Goal: Transaction & Acquisition: Purchase product/service

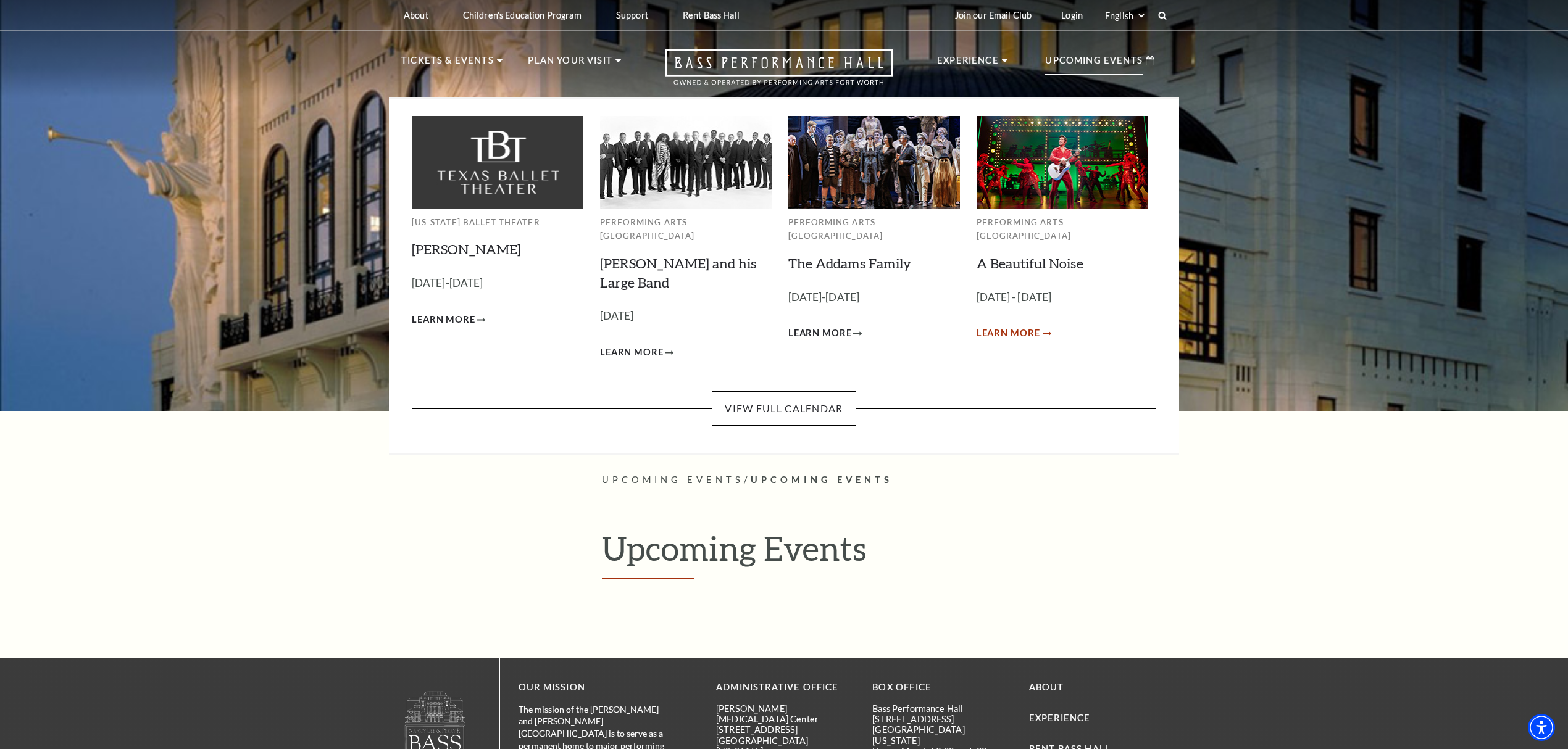
click at [1010, 326] on span "Learn More" at bounding box center [1008, 333] width 63 height 16
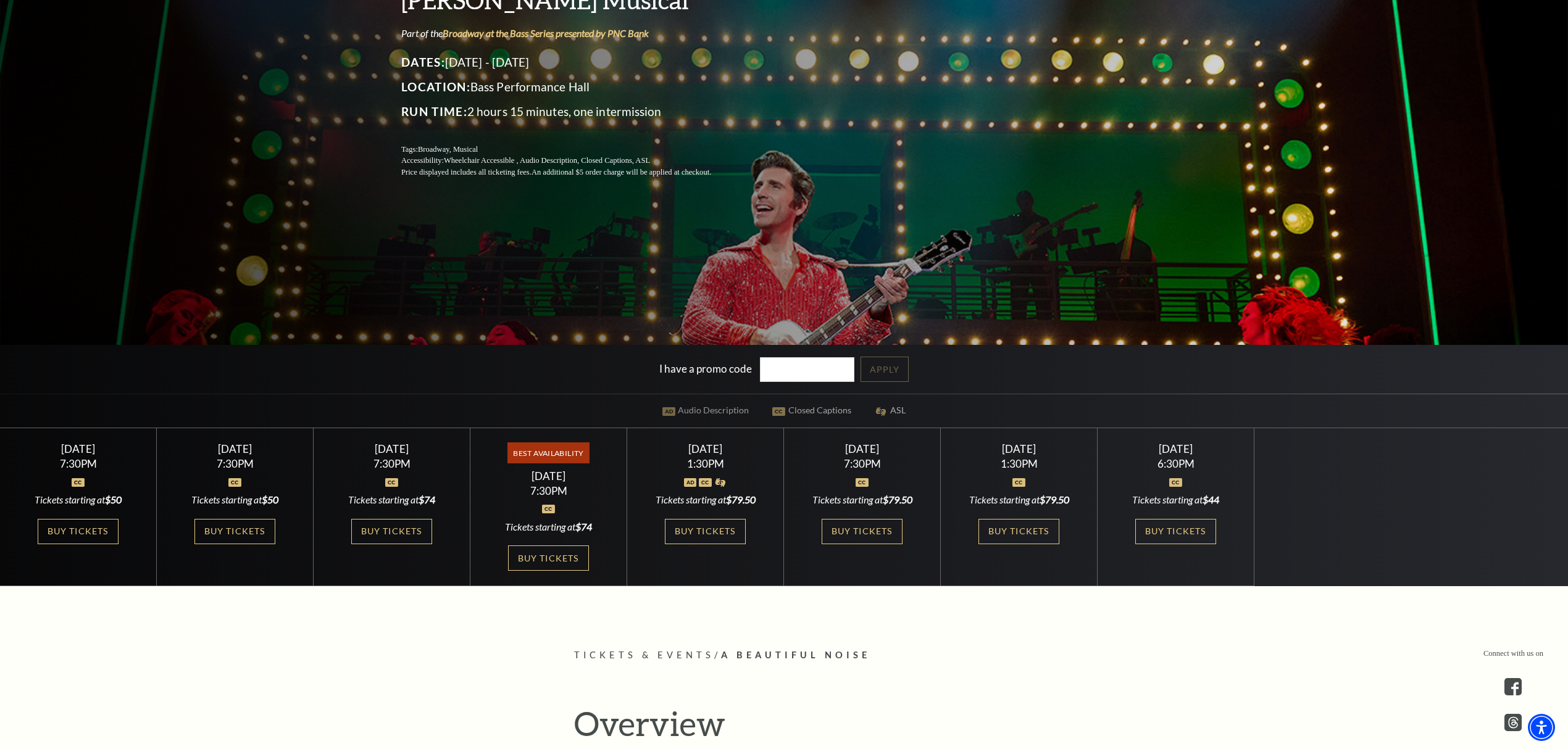
scroll to position [329, 0]
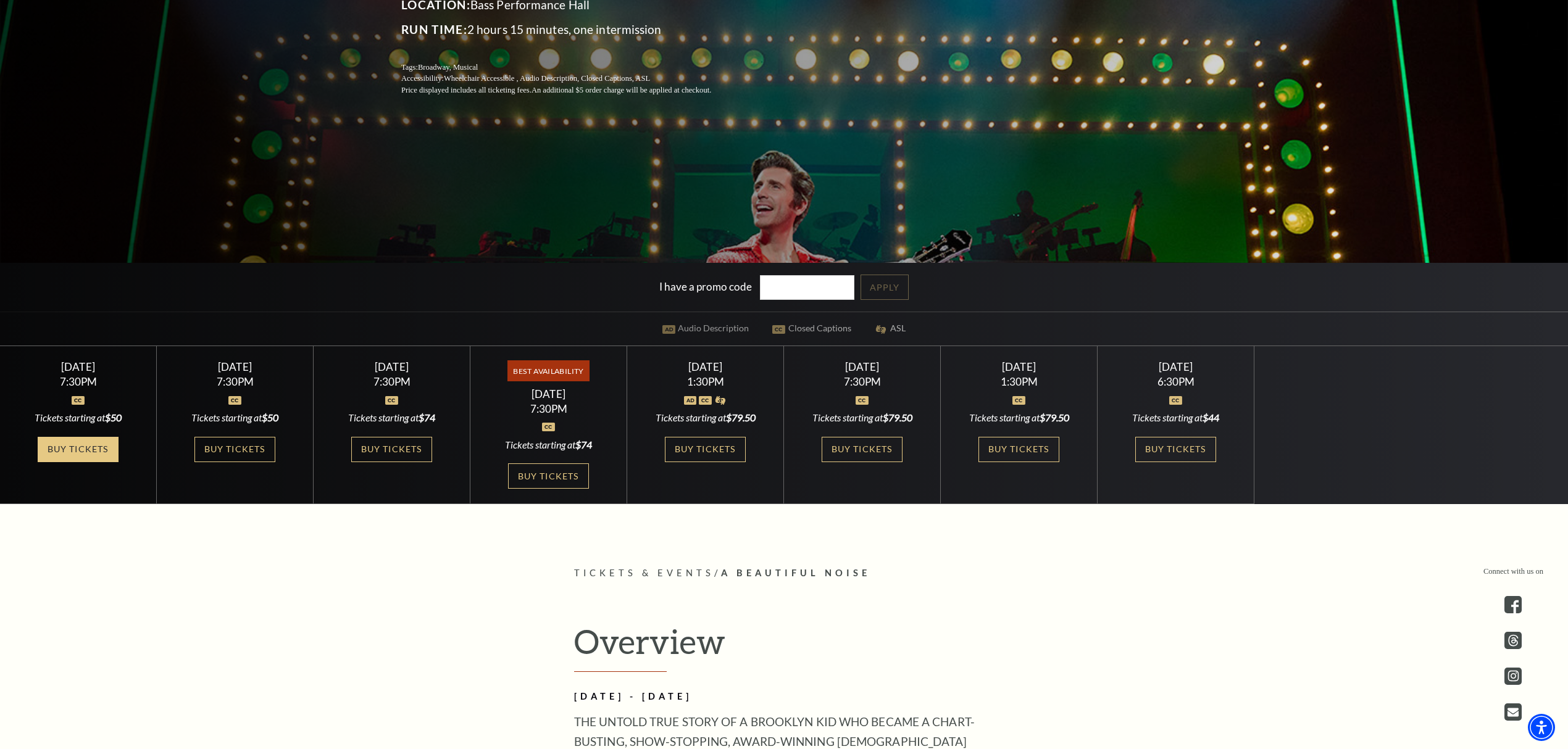
click at [78, 448] on link "Buy Tickets" at bounding box center [77, 450] width 80 height 26
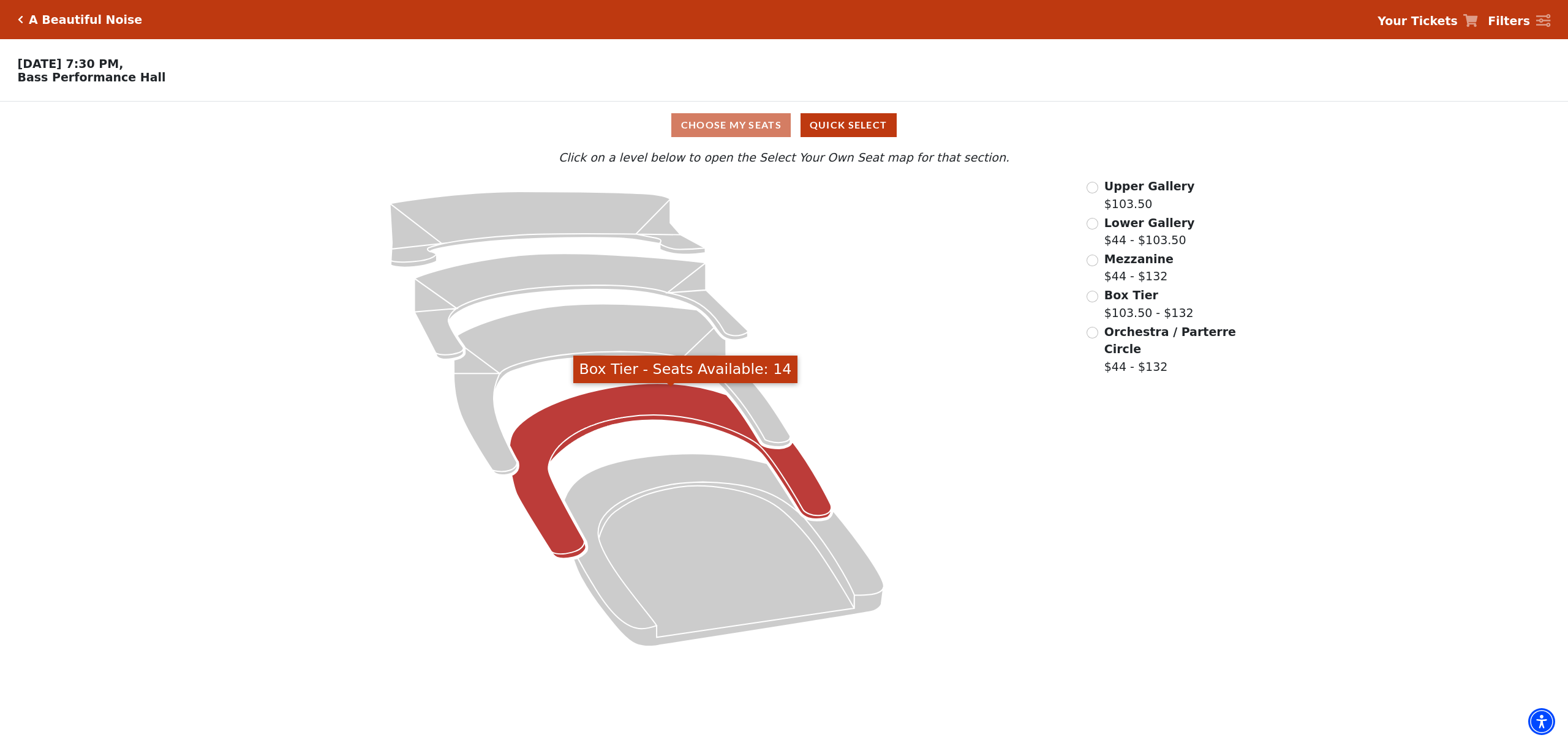
click at [613, 408] on icon "Box Tier - Seats Available: 14" at bounding box center [670, 472] width 322 height 175
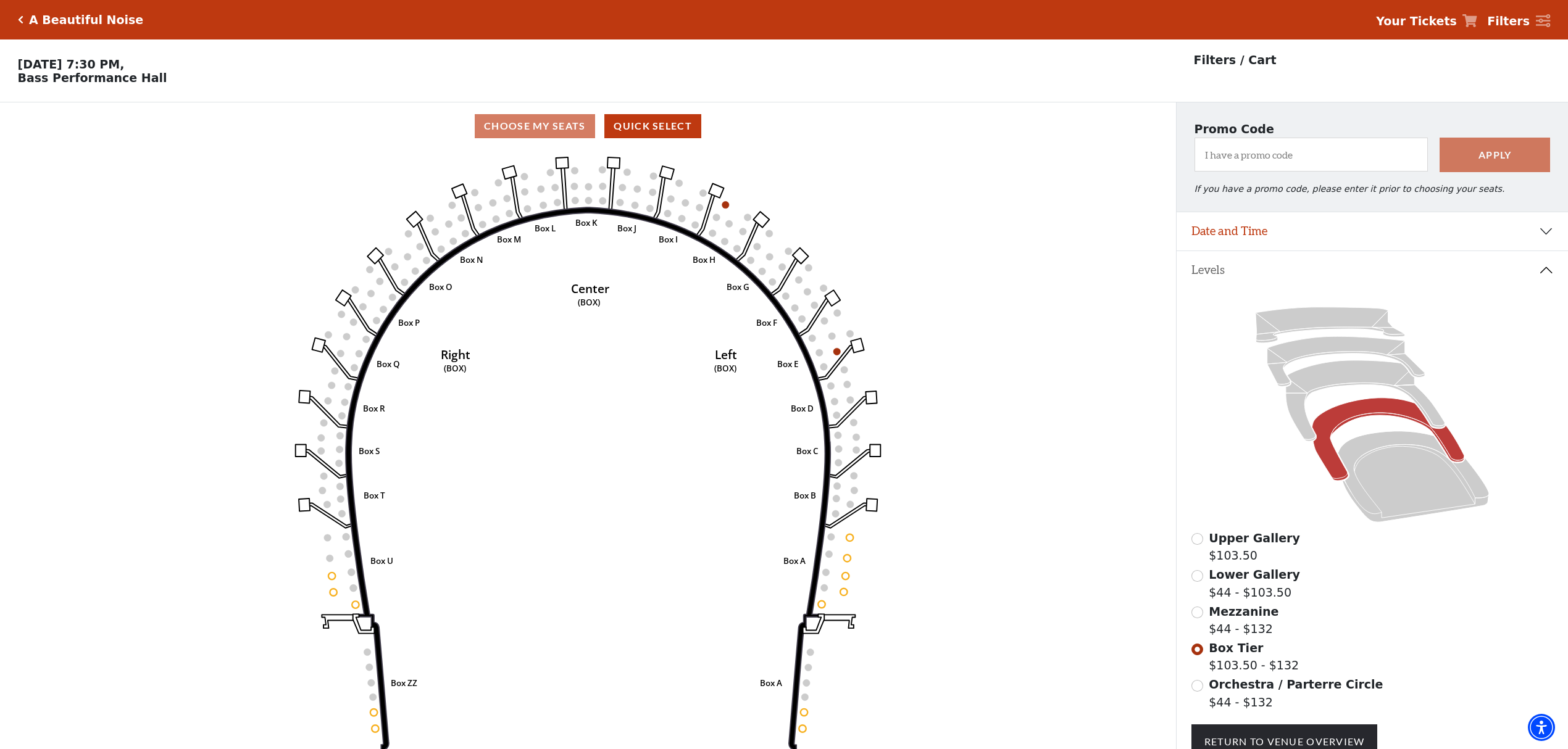
scroll to position [57, 0]
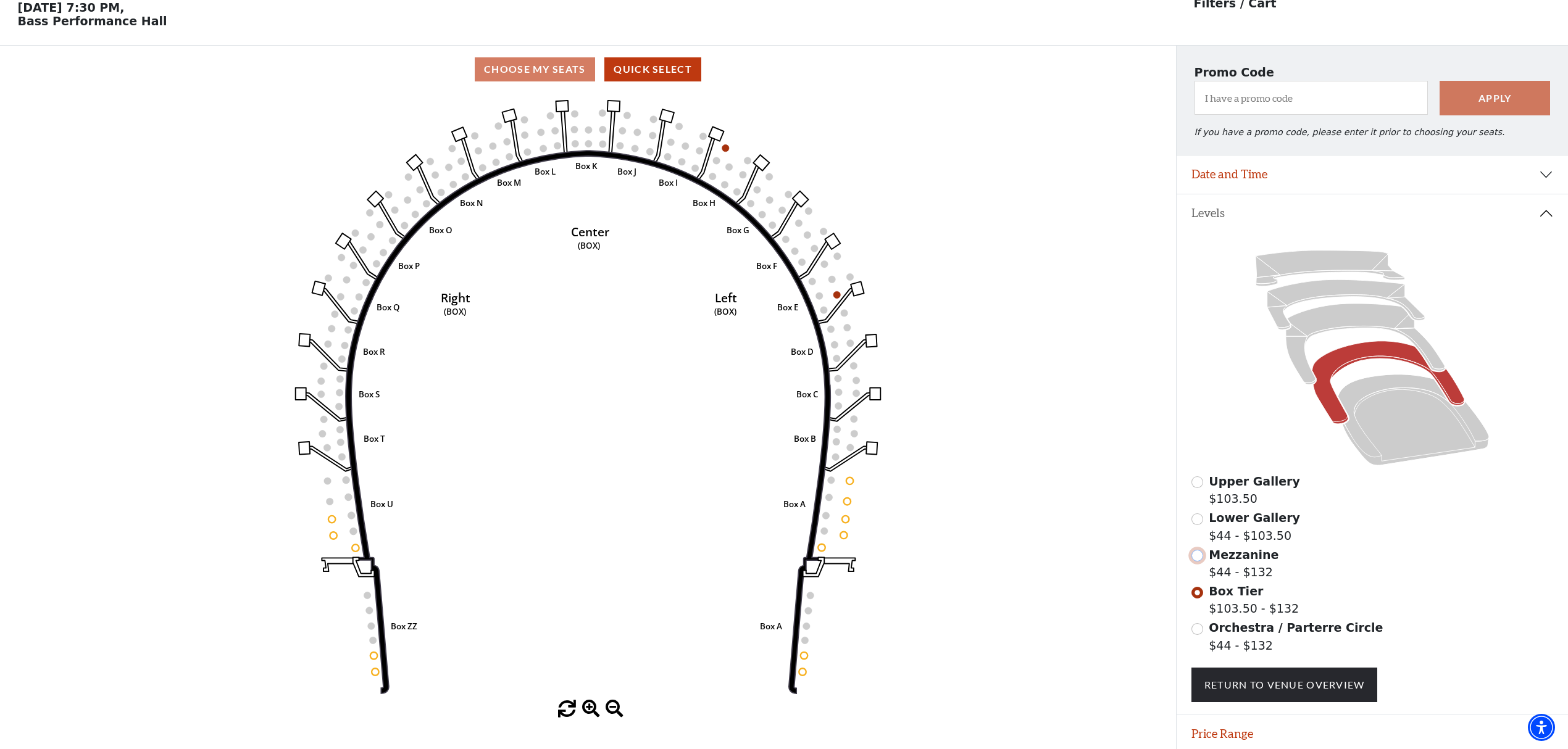
click at [1199, 562] on input "Mezzanine$44 - $132\a" at bounding box center [1197, 555] width 12 height 12
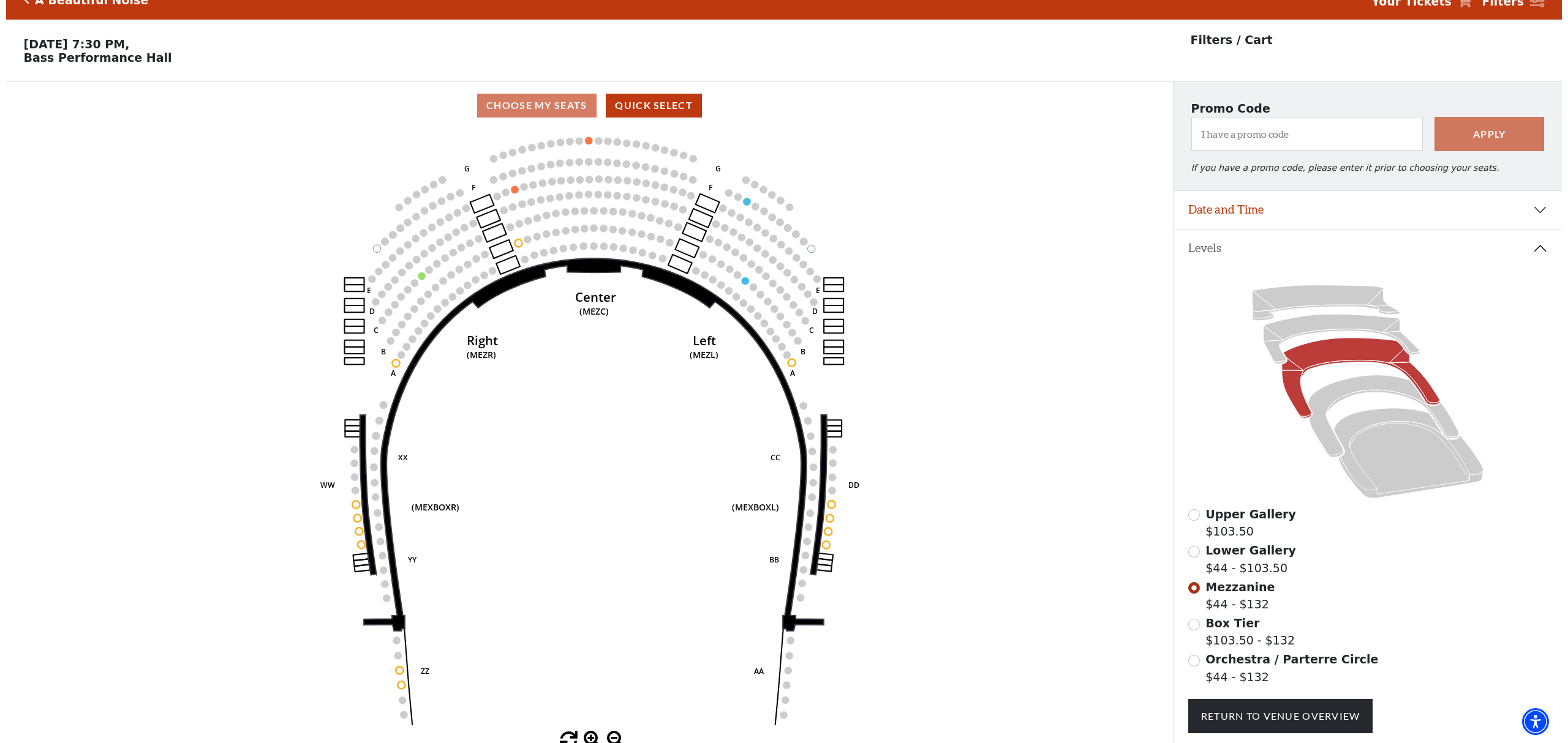
scroll to position [0, 0]
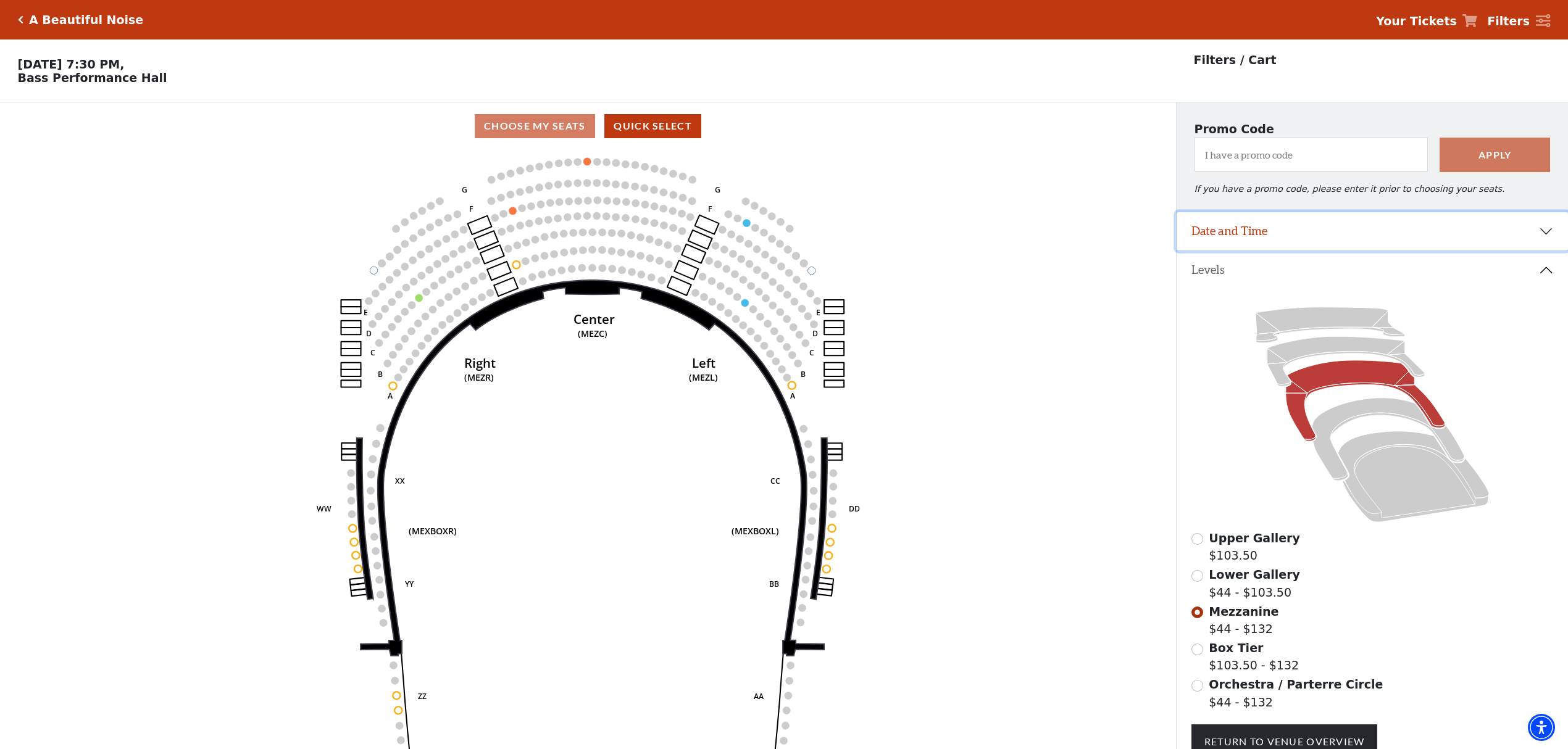
click at [1240, 240] on button "Date and Time" at bounding box center [1372, 231] width 391 height 39
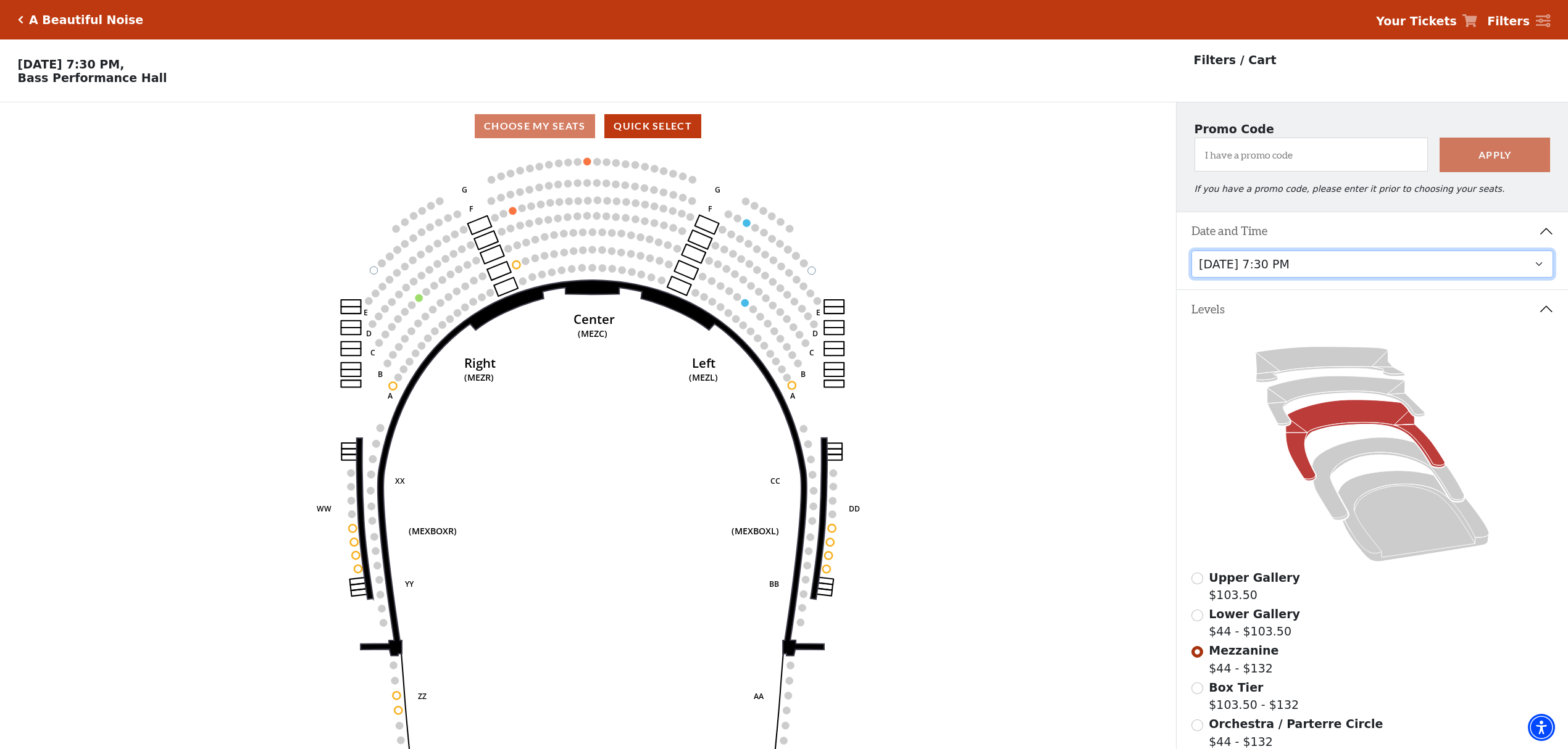
click at [1270, 274] on select "Tuesday, October 28 at 7:30 PM Wednesday, October 29 at 7:30 PM Thursday, Octob…" at bounding box center [1372, 264] width 363 height 28
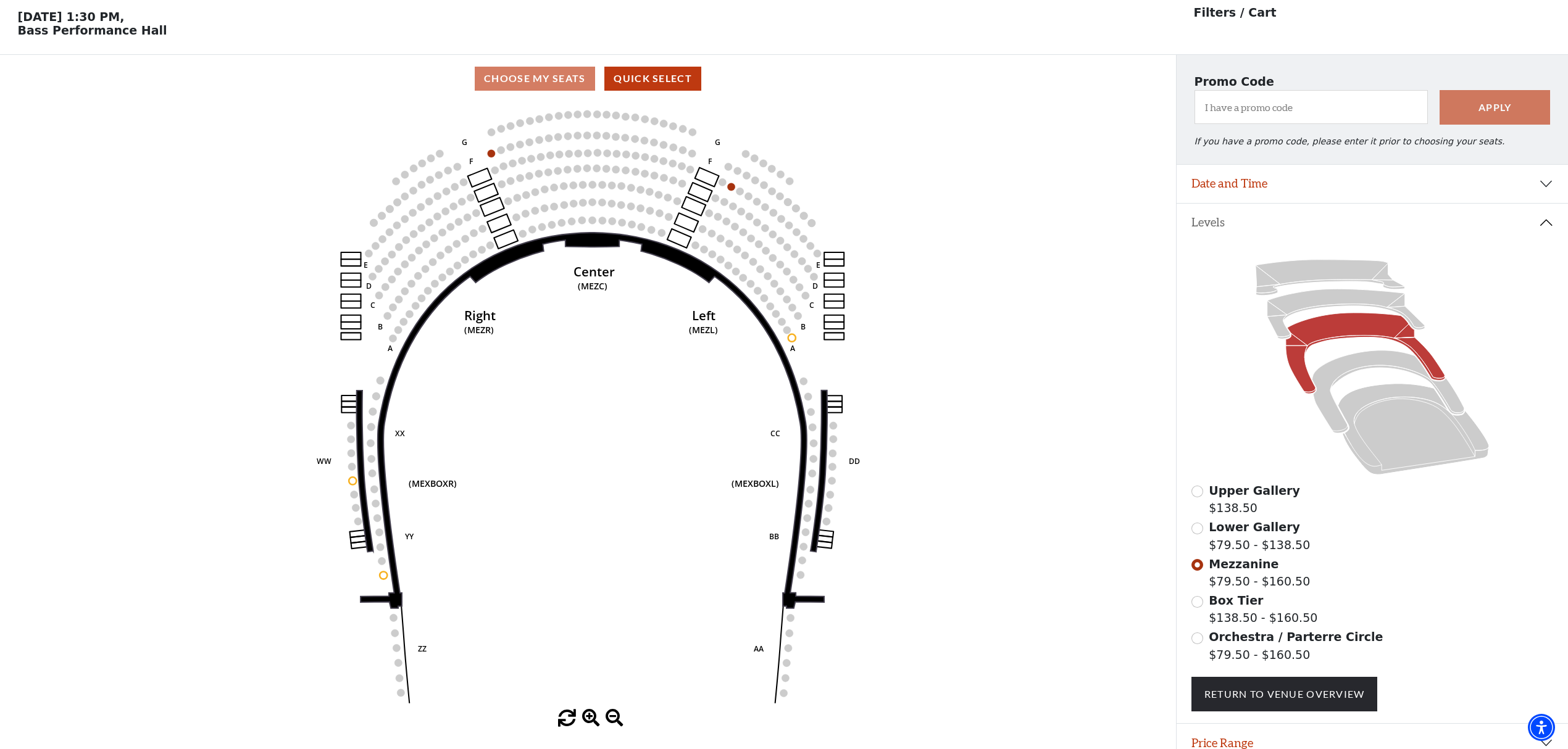
scroll to position [57, 0]
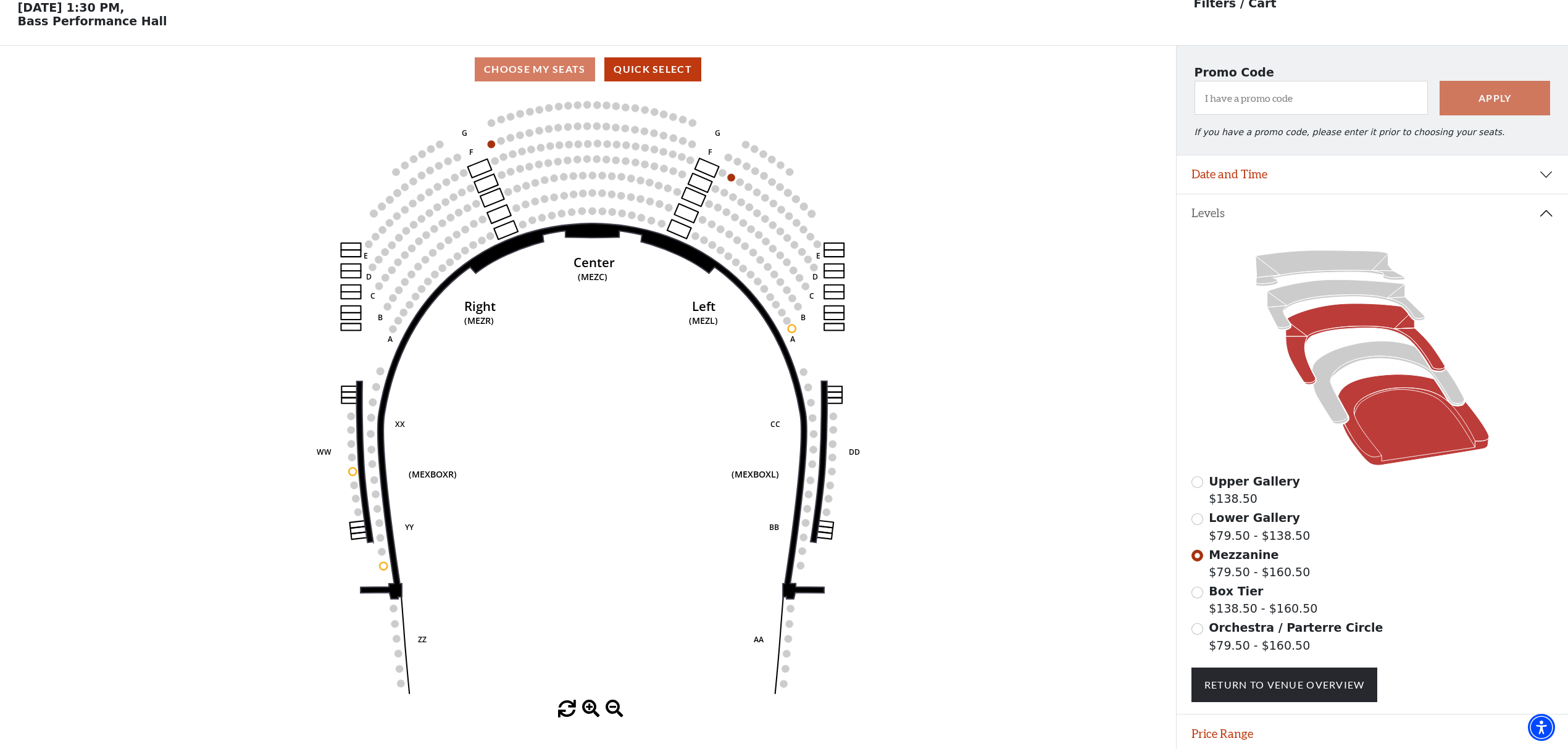
click at [1382, 401] on icon at bounding box center [1413, 420] width 151 height 92
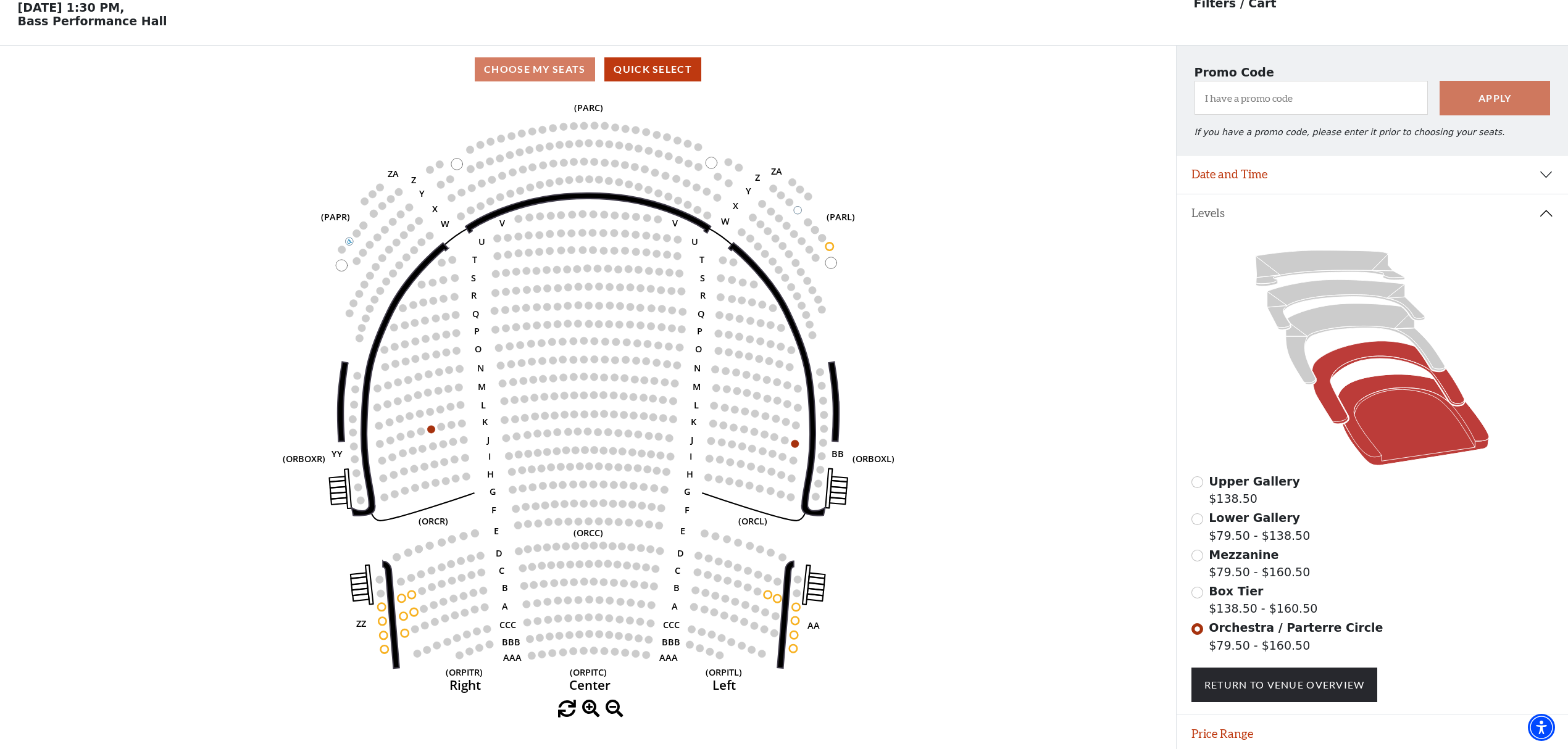
click at [1333, 363] on icon at bounding box center [1388, 383] width 152 height 83
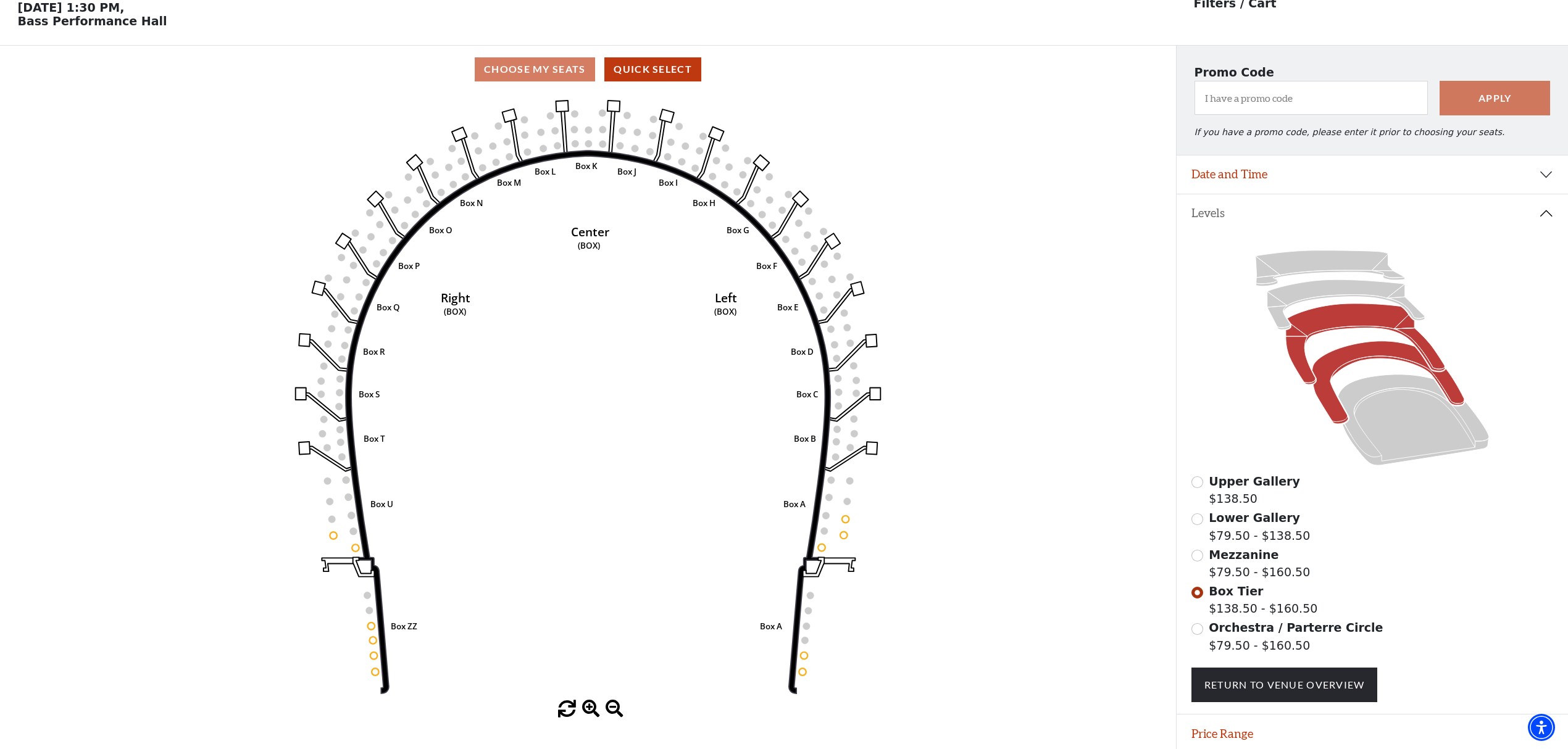
click at [1327, 321] on icon at bounding box center [1364, 344] width 159 height 81
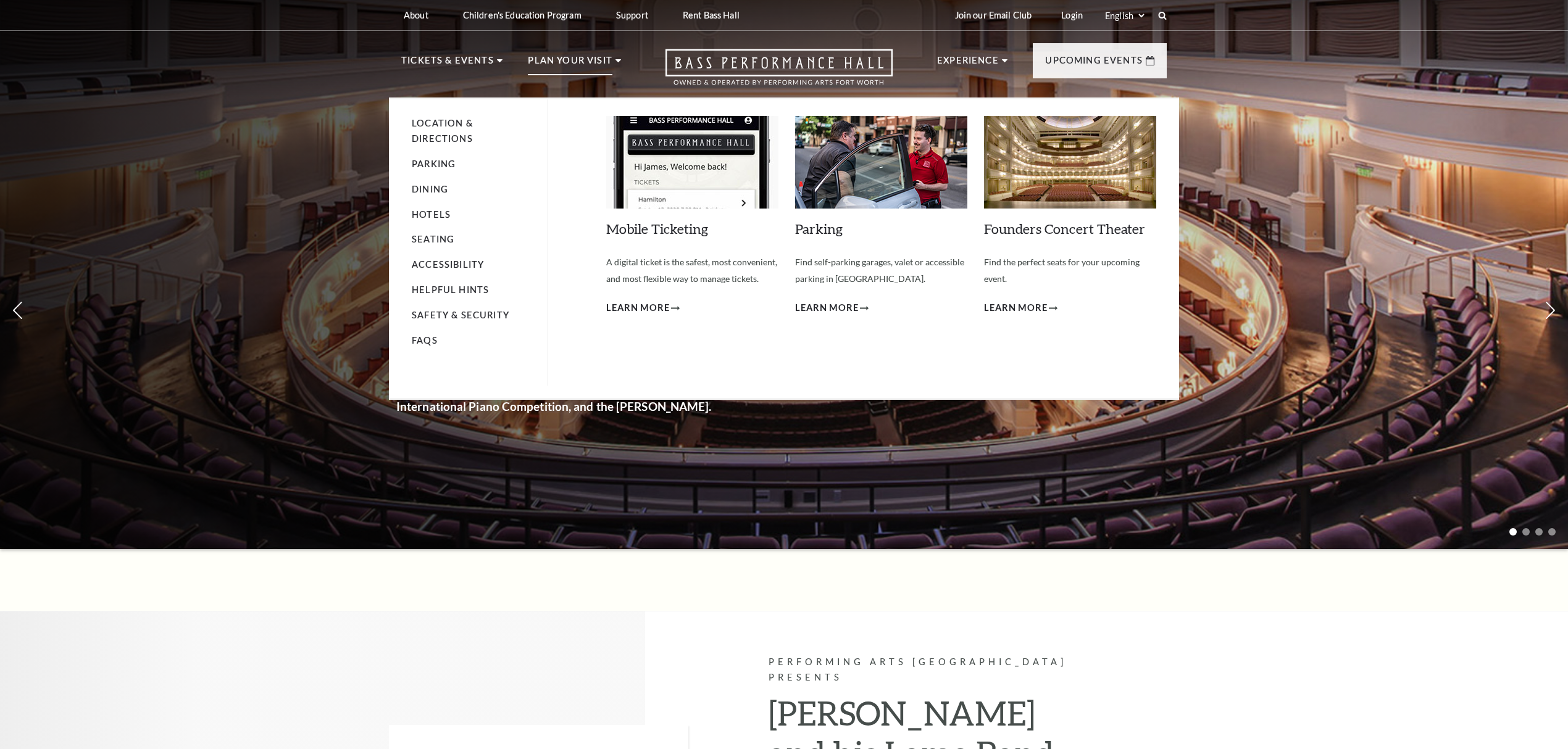
click at [552, 62] on p "Plan Your Visit" at bounding box center [570, 64] width 84 height 22
click at [583, 61] on p "Plan Your Visit" at bounding box center [570, 64] width 84 height 22
click at [561, 65] on p "Plan Your Visit" at bounding box center [570, 64] width 84 height 22
click at [561, 64] on p "Plan Your Visit" at bounding box center [570, 64] width 84 height 22
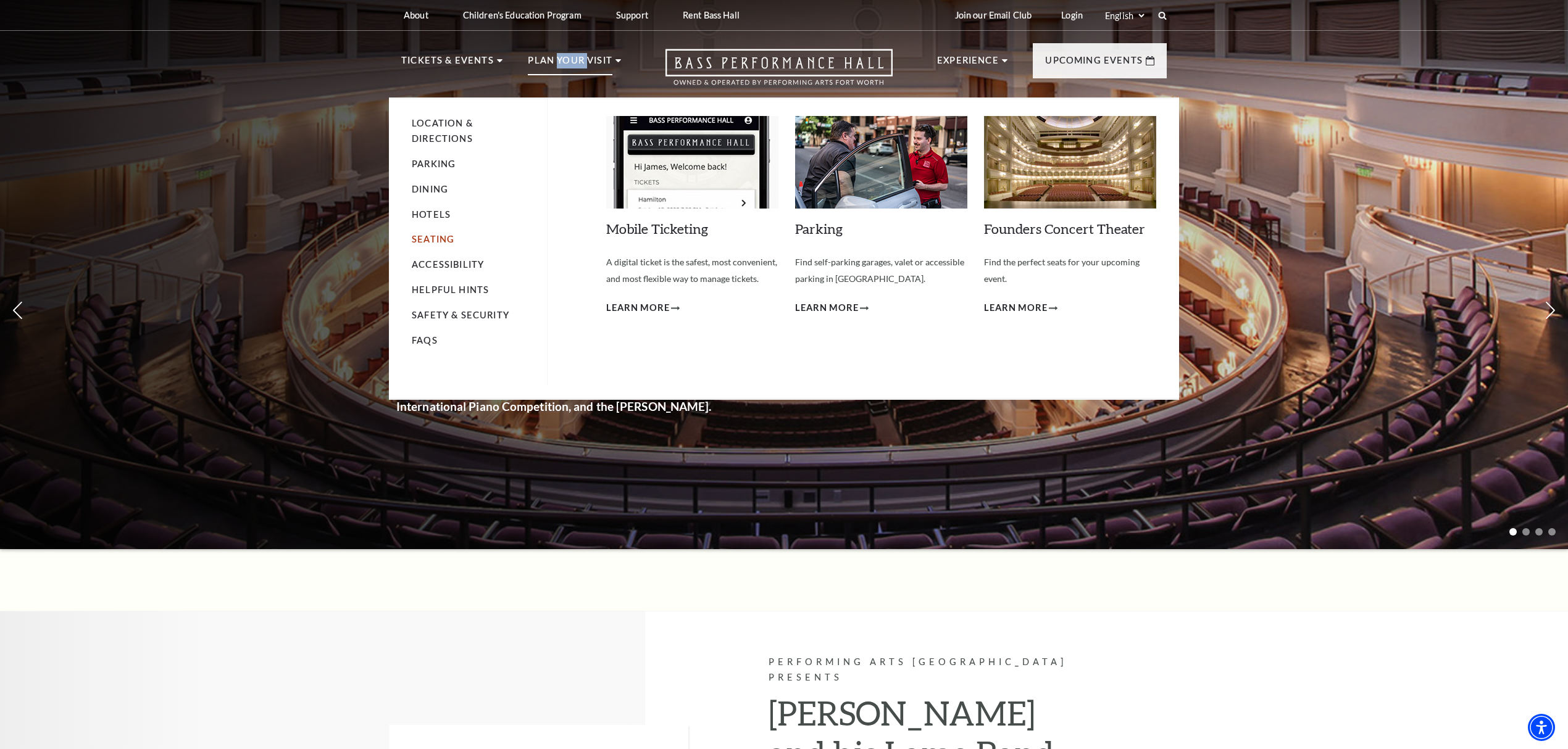
click at [440, 239] on link "Seating" at bounding box center [432, 239] width 42 height 10
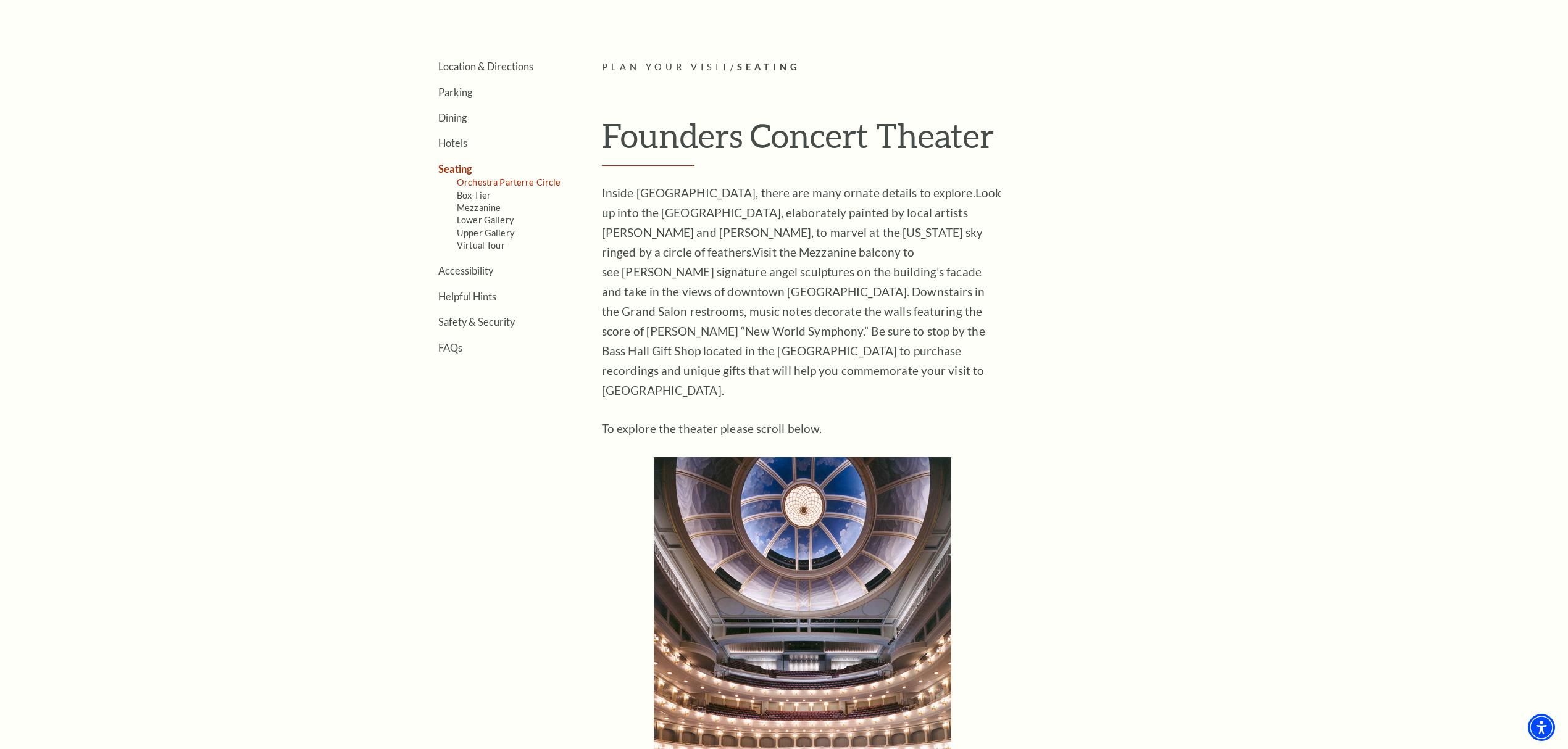
scroll to position [411, 0]
click at [472, 217] on link "Lower Gallery" at bounding box center [486, 221] width 57 height 10
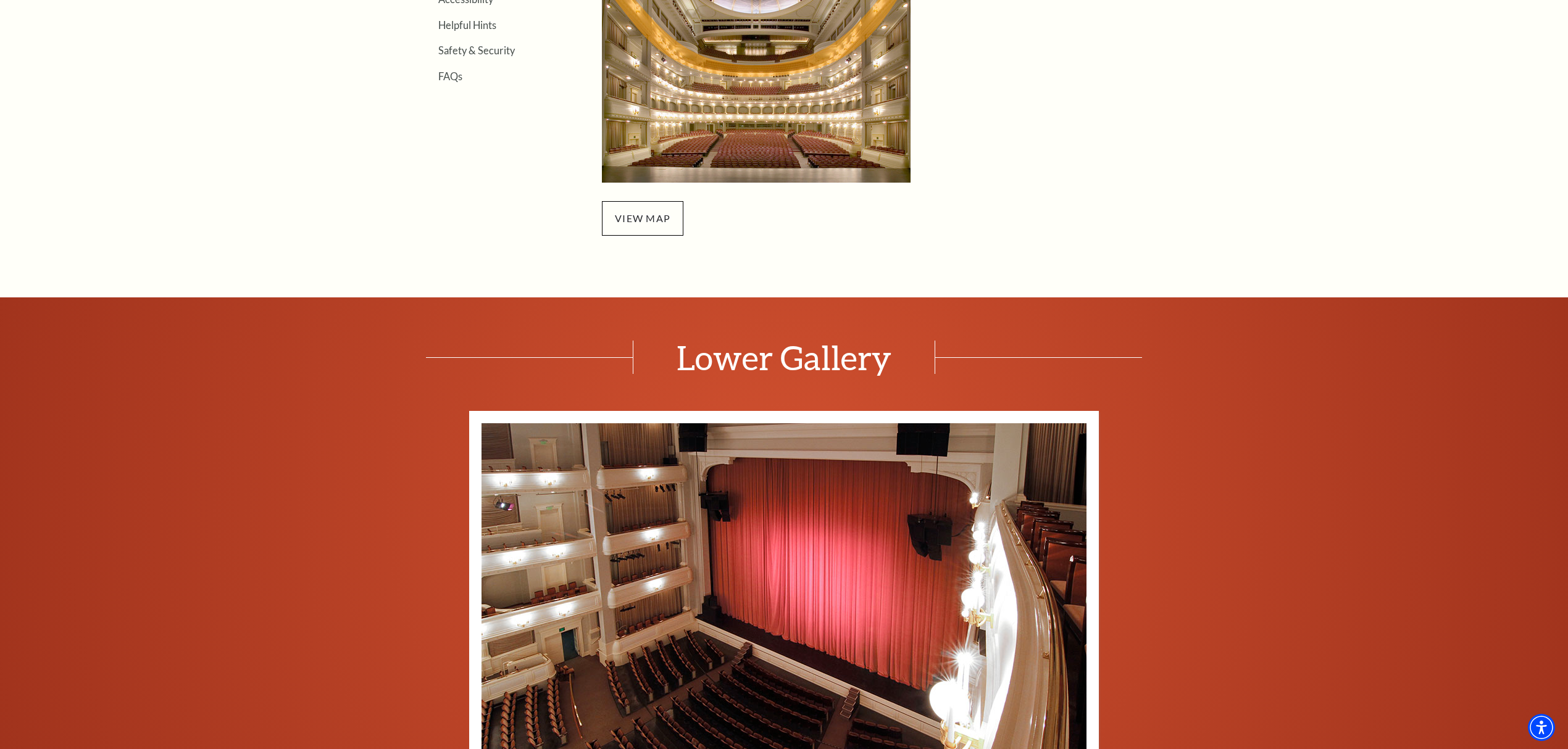
scroll to position [576, 0]
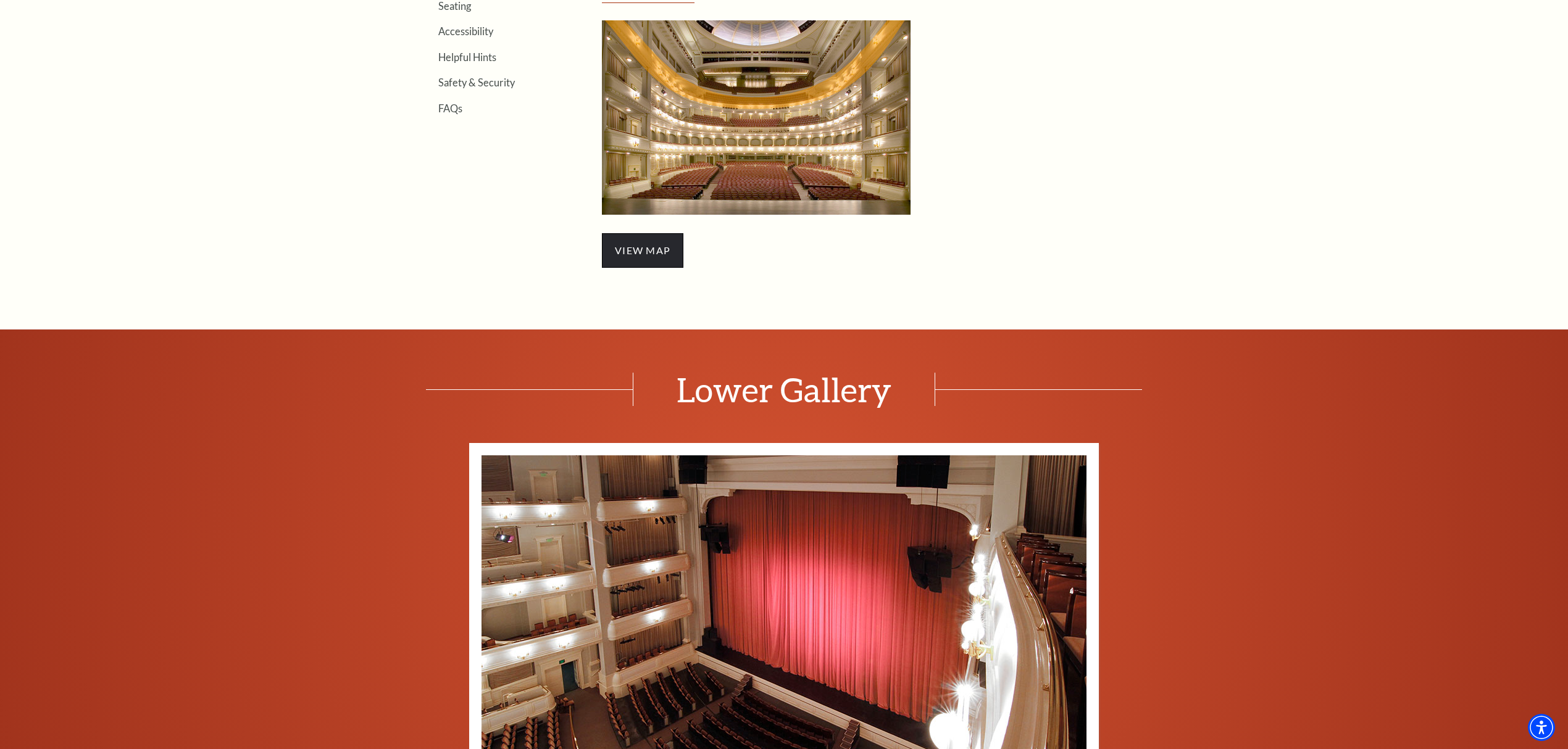
click at [628, 257] on span "view map" at bounding box center [643, 251] width 82 height 35
click at [641, 247] on link "view map" at bounding box center [643, 250] width 56 height 12
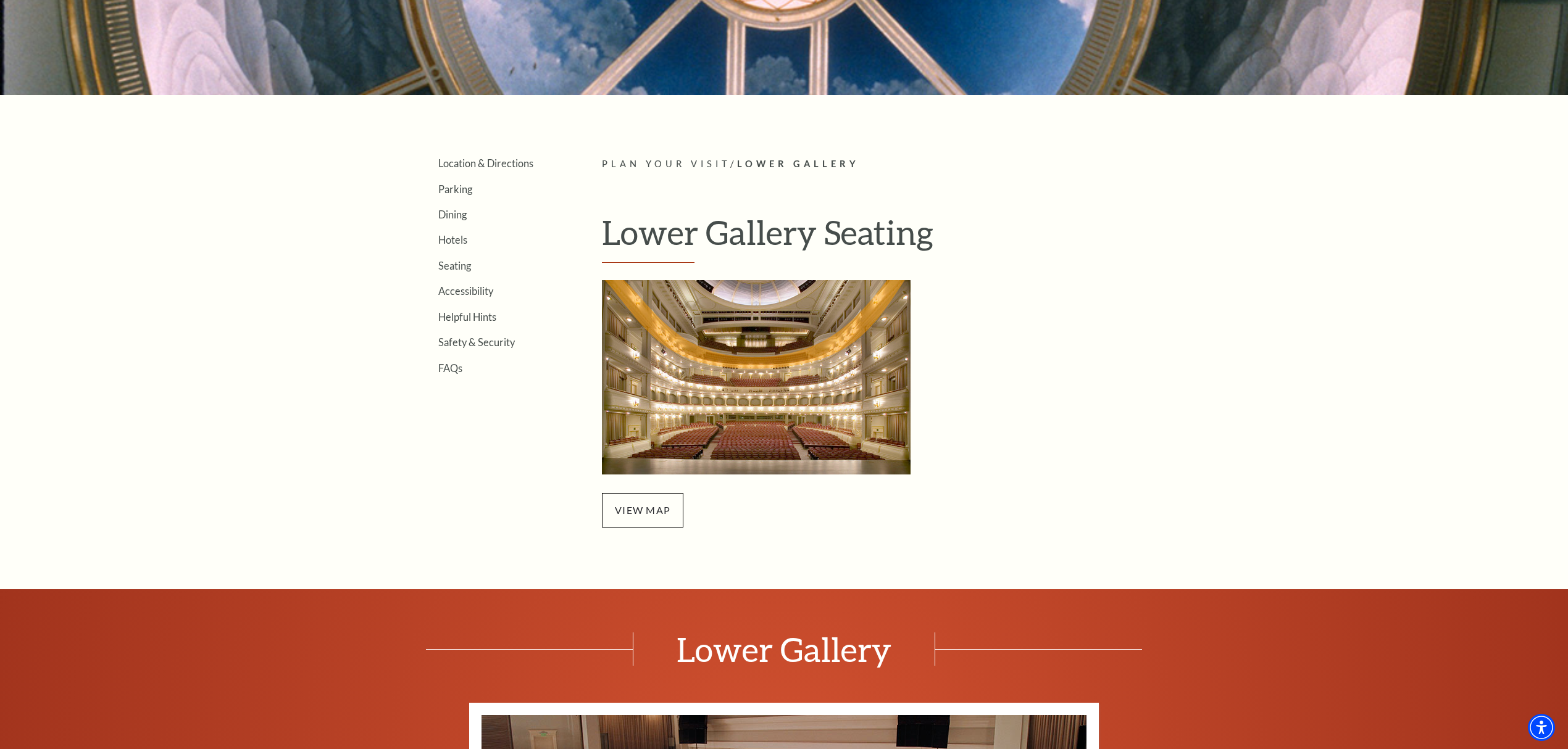
scroll to position [287, 0]
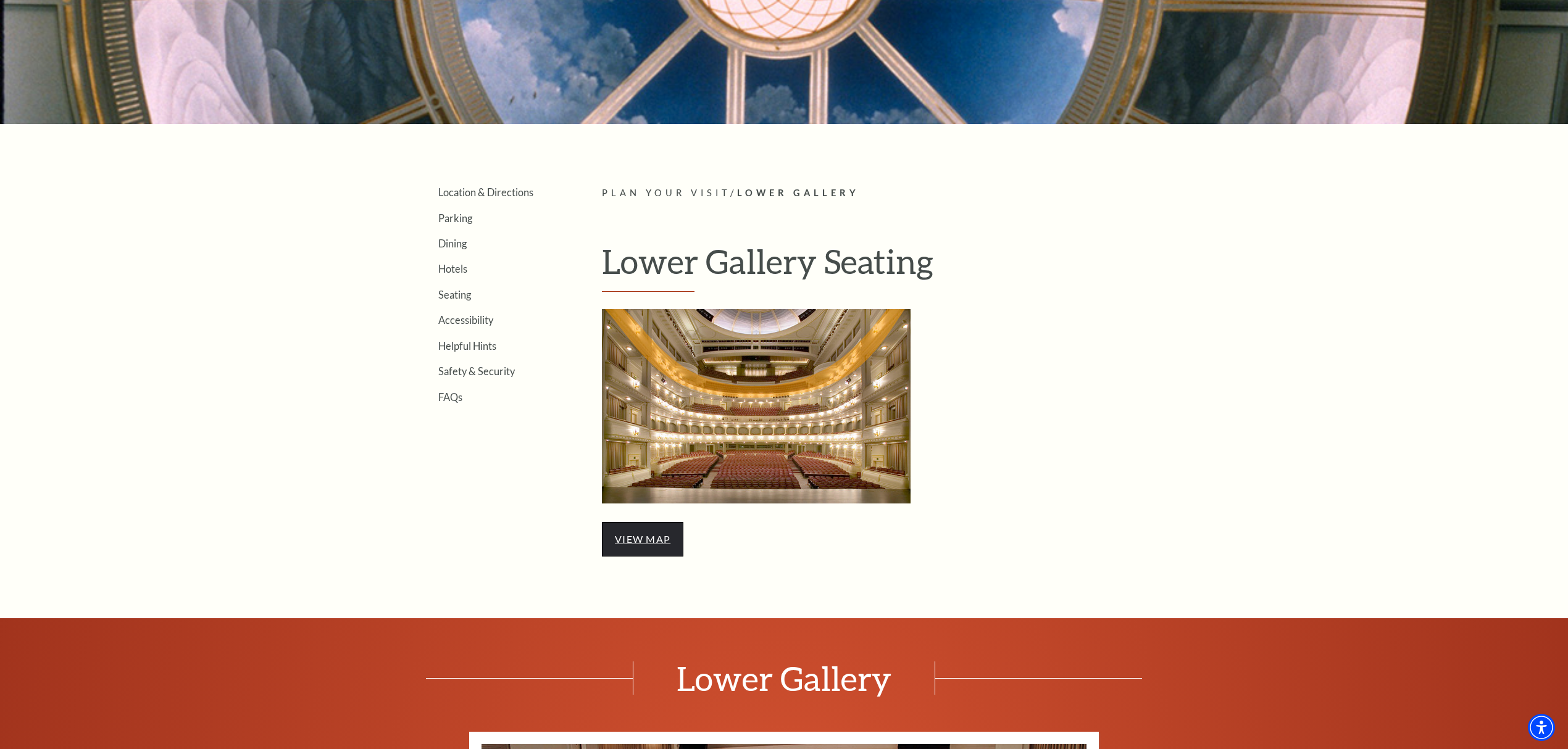
click at [647, 540] on link "view map" at bounding box center [643, 539] width 56 height 12
click at [451, 296] on link "Seating" at bounding box center [454, 295] width 33 height 12
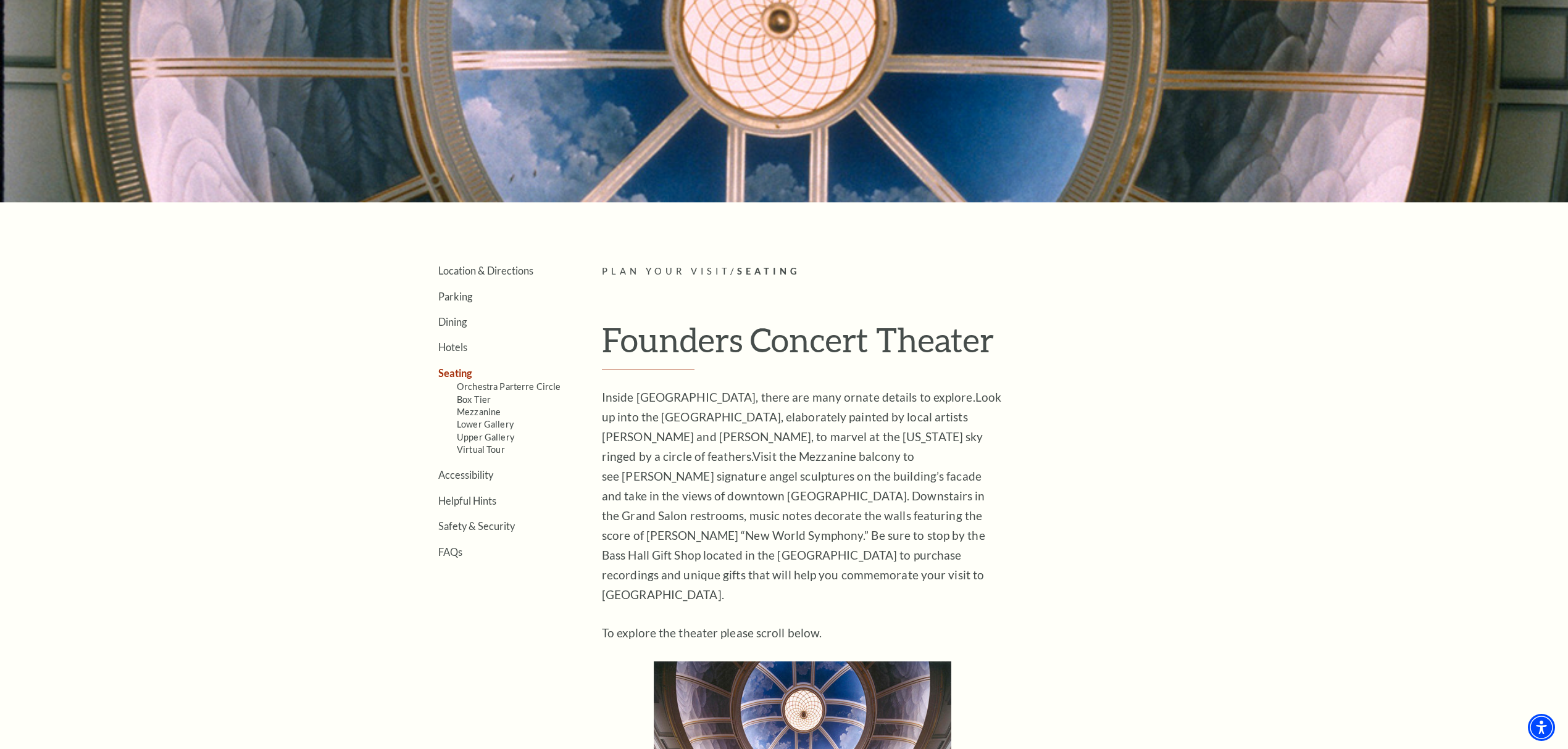
scroll to position [247, 0]
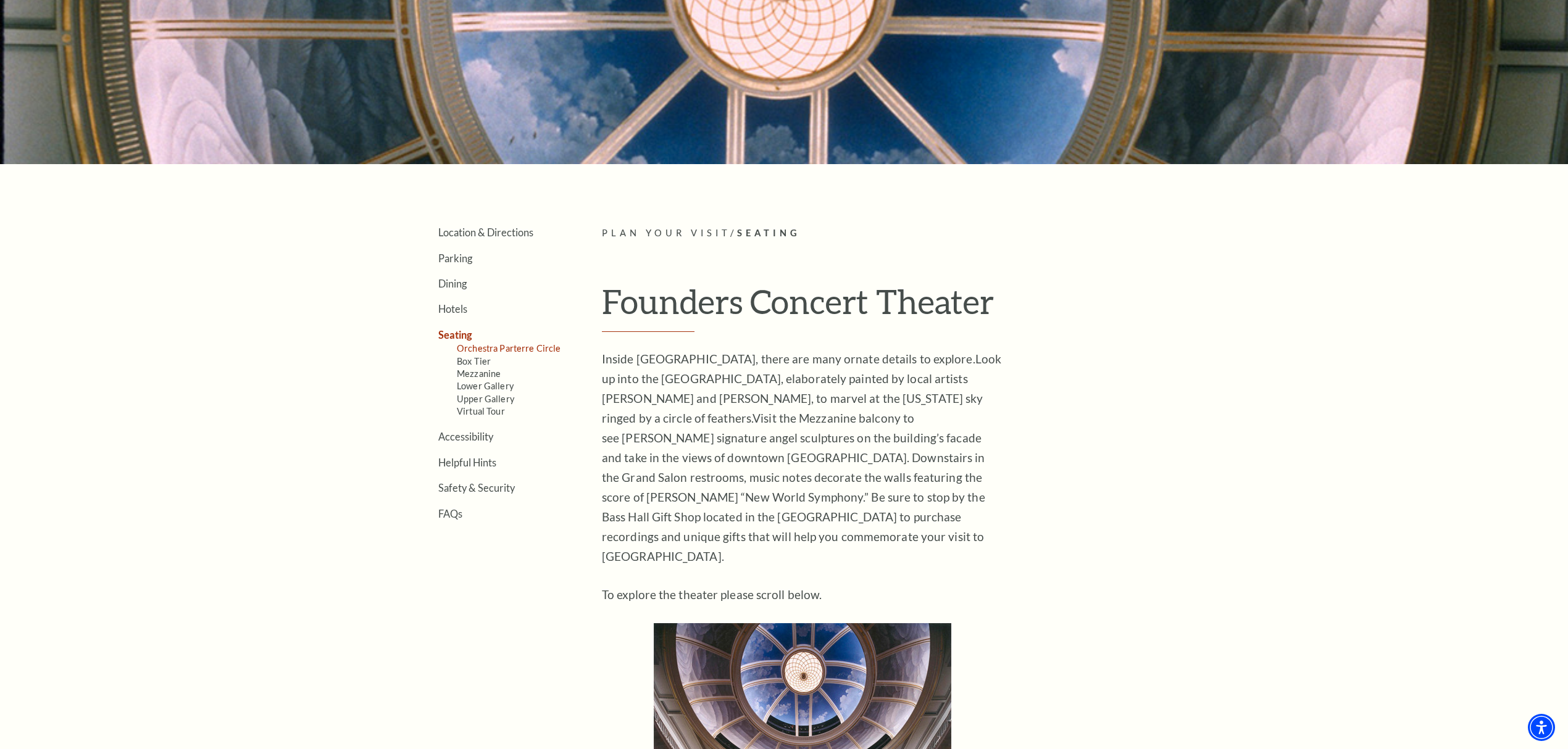
click at [479, 349] on link "Orchestra Parterre Circle" at bounding box center [510, 348] width 105 height 10
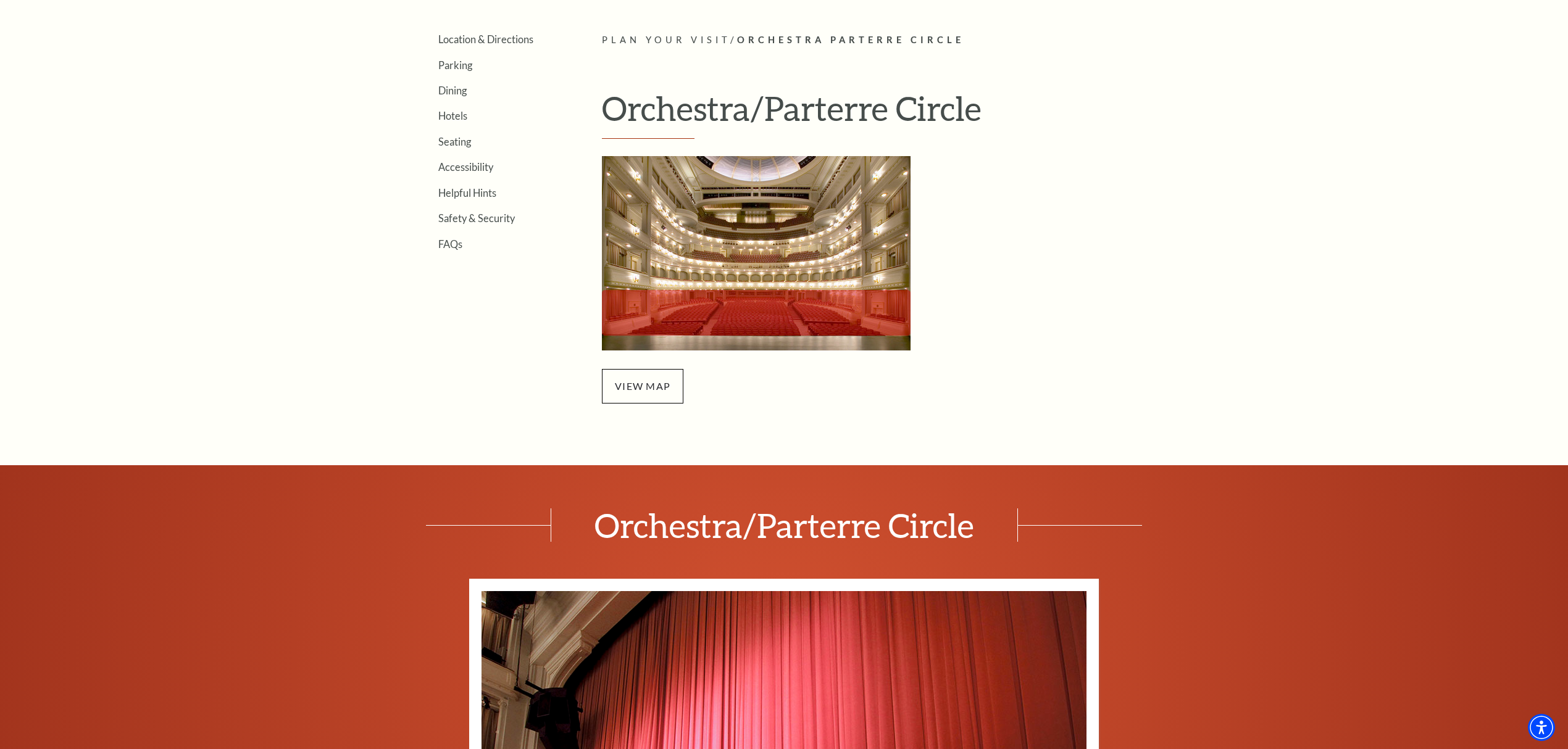
scroll to position [411, 0]
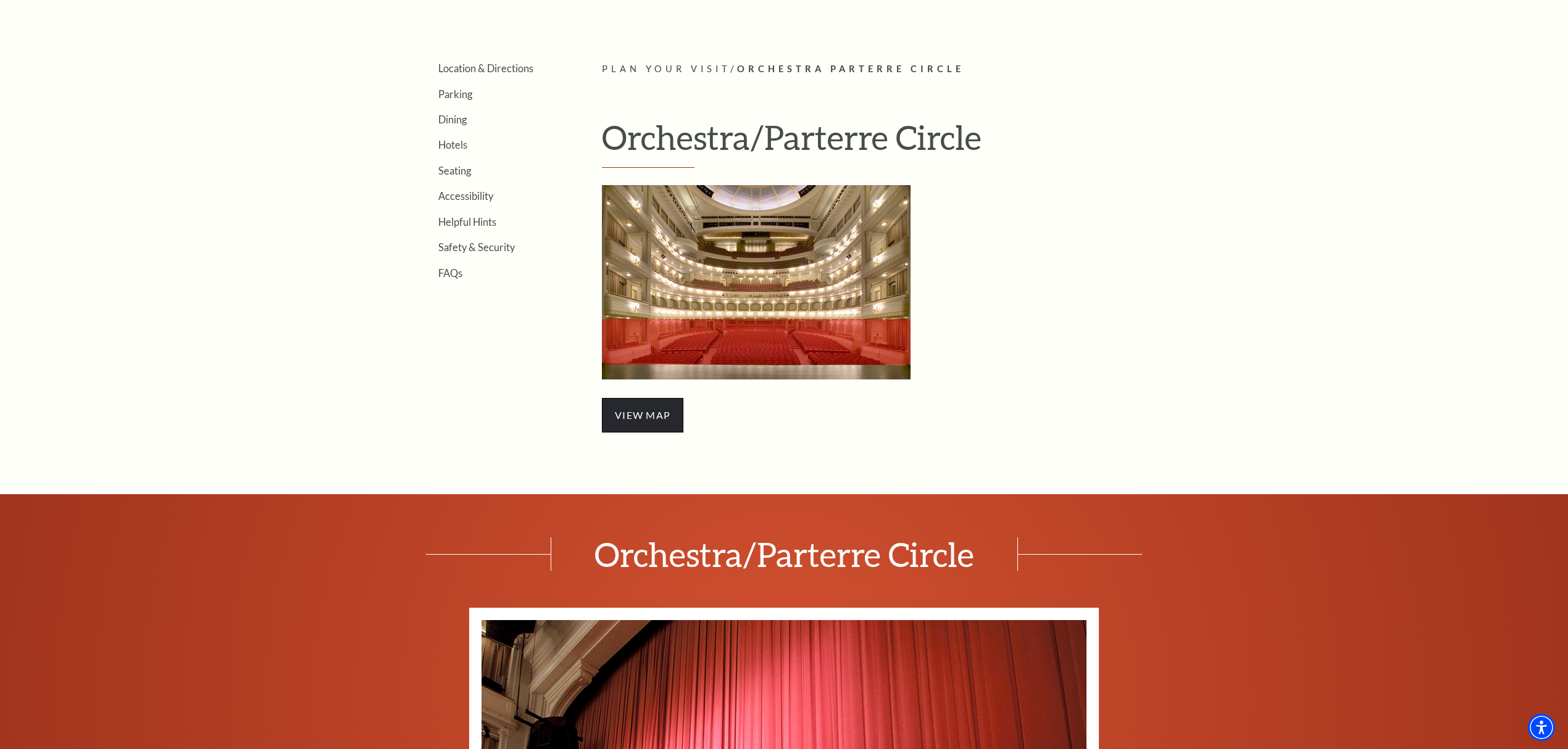
click at [660, 415] on span "view map" at bounding box center [643, 416] width 82 height 35
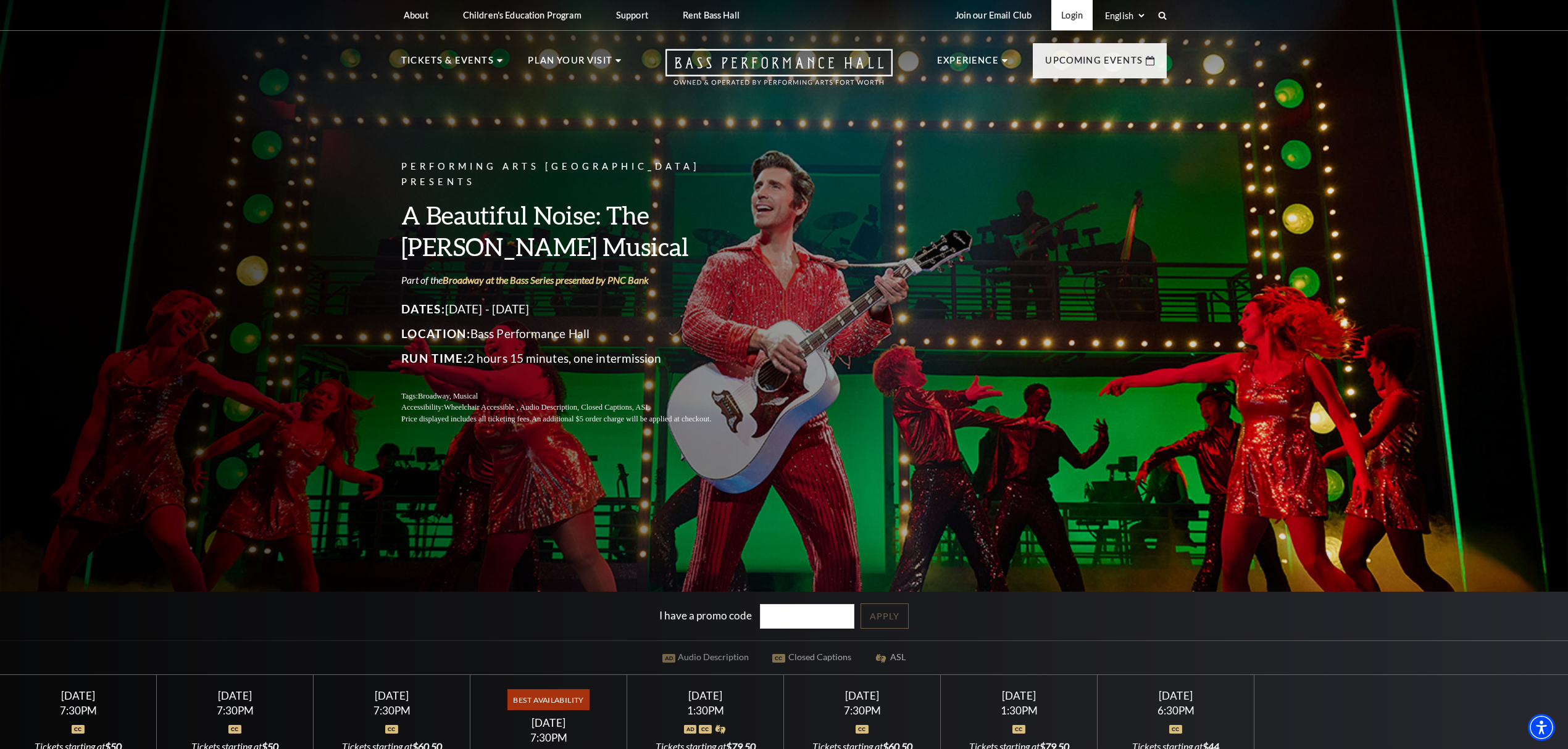
click at [1073, 16] on link "Login" at bounding box center [1071, 15] width 41 height 30
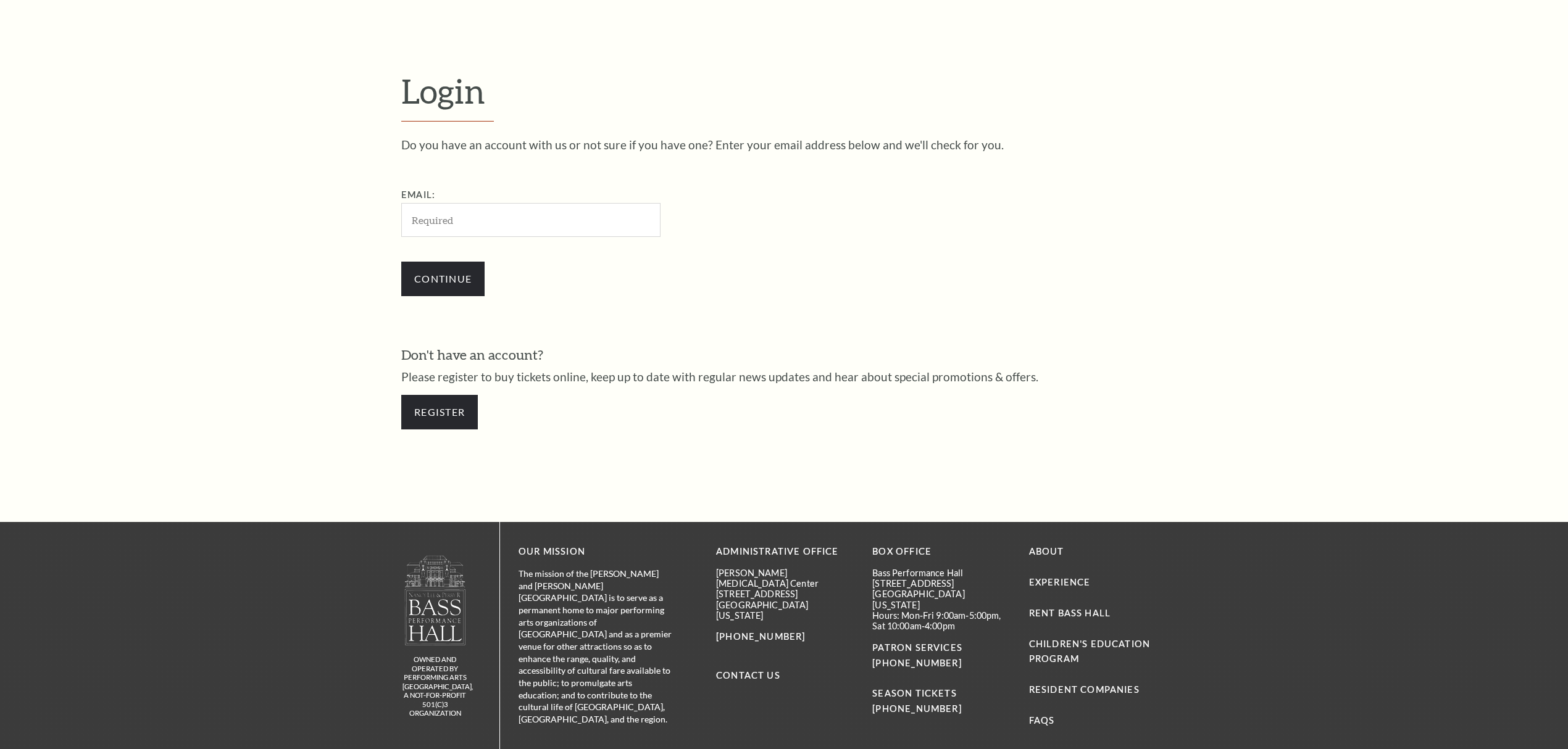
scroll to position [491, 0]
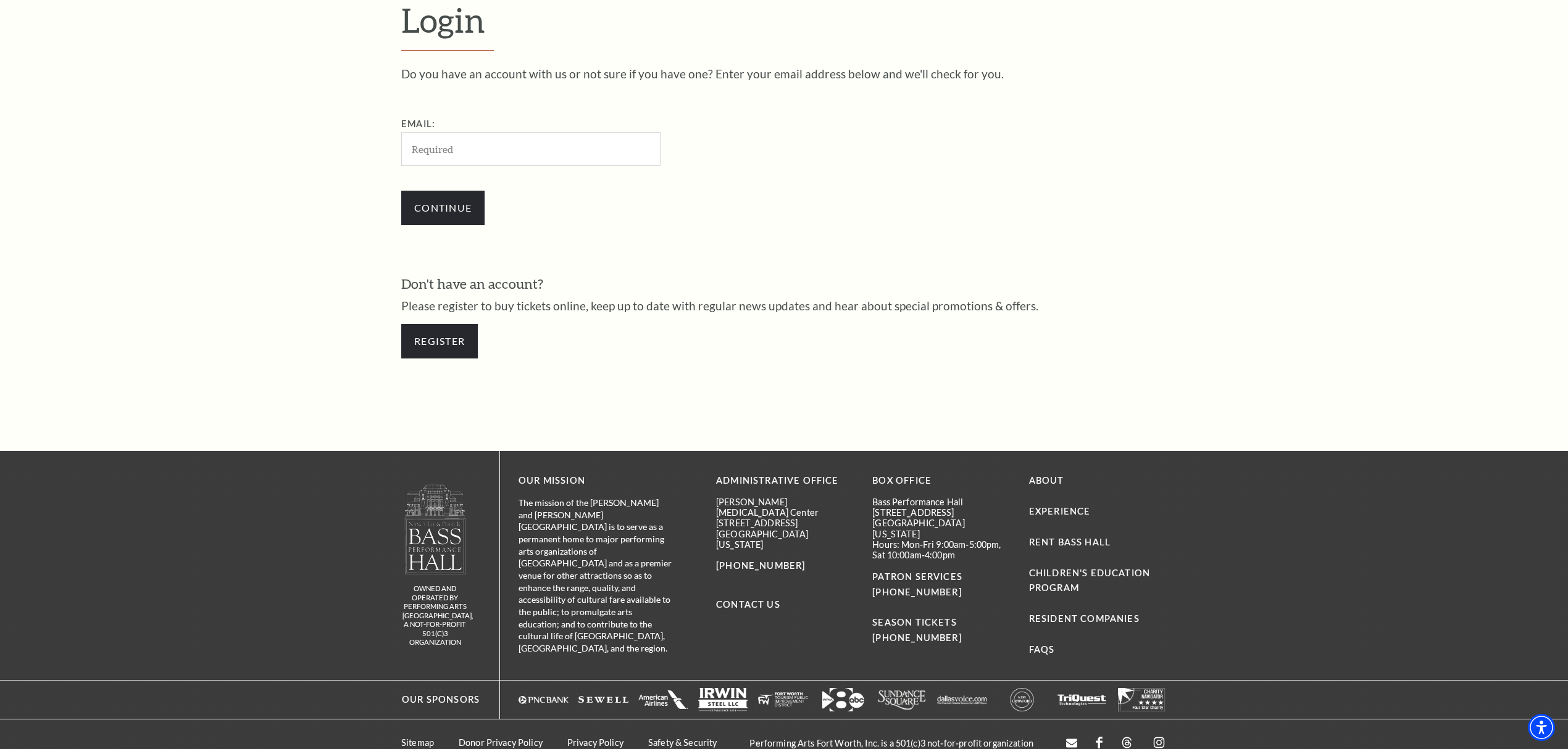
click at [447, 144] on input "Email:" at bounding box center [531, 149] width 259 height 34
type input "[EMAIL_ADDRESS][DOMAIN_NAME]"
click at [434, 208] on input "Continue" at bounding box center [442, 208] width 84 height 35
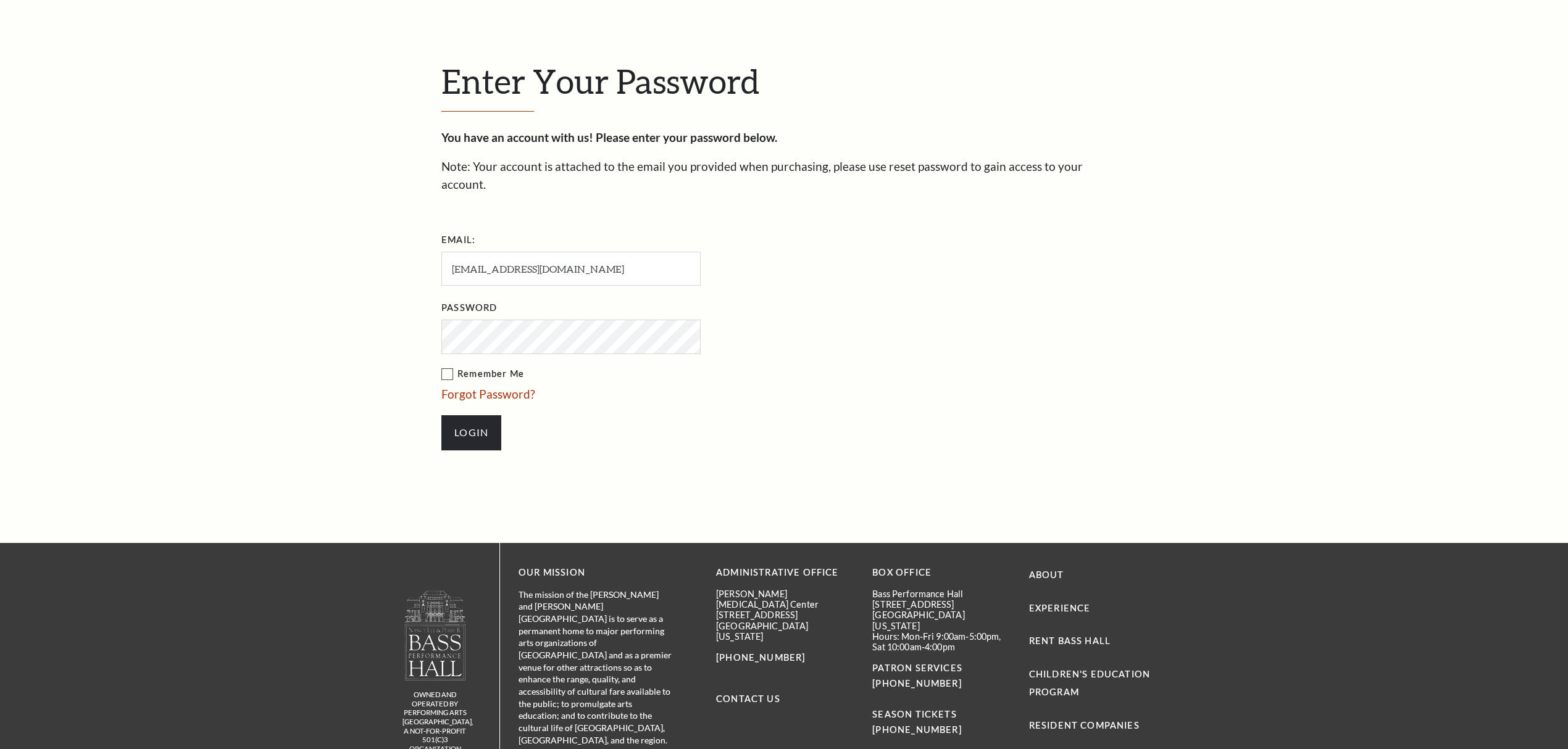
scroll to position [502, 0]
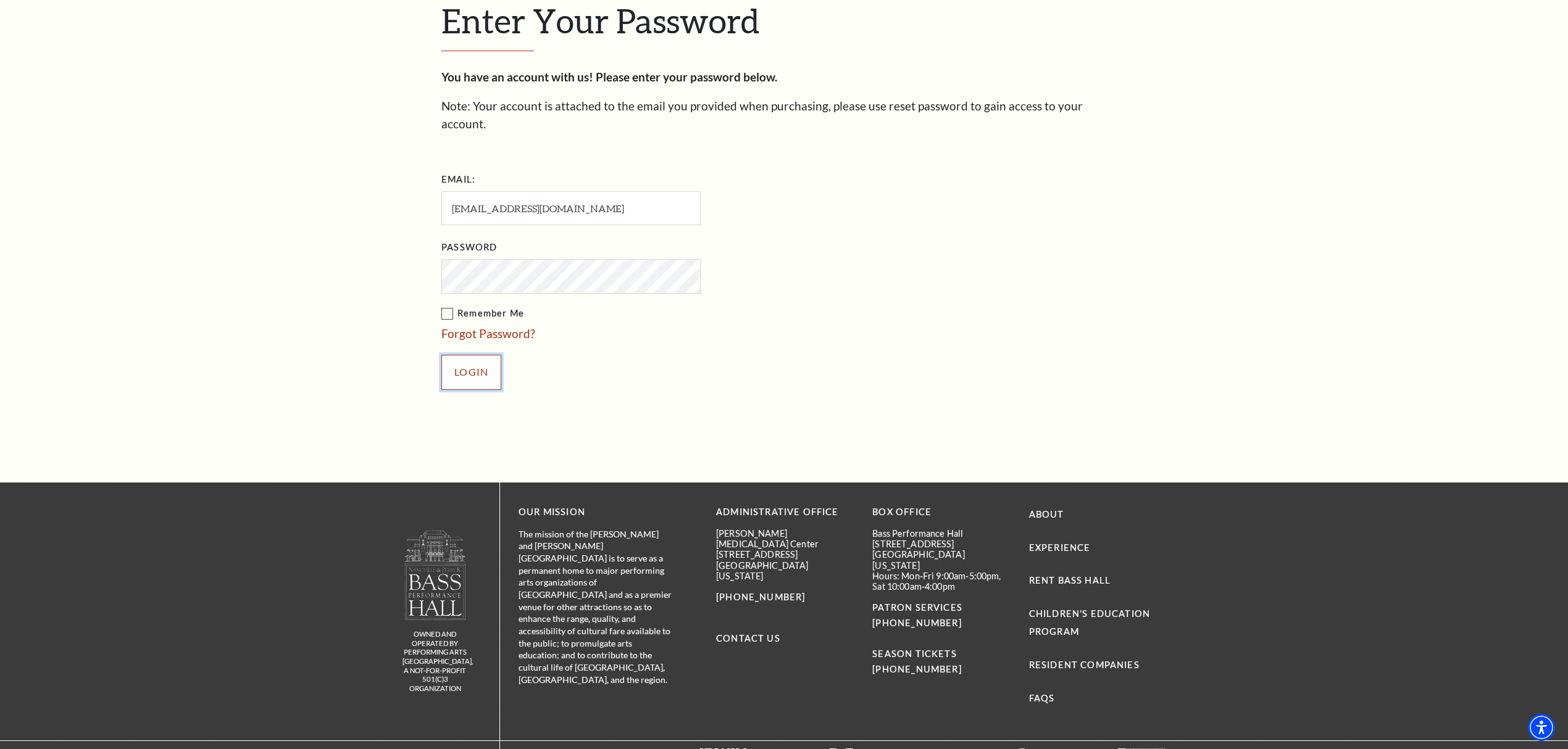
click at [467, 355] on input "Login" at bounding box center [471, 373] width 60 height 35
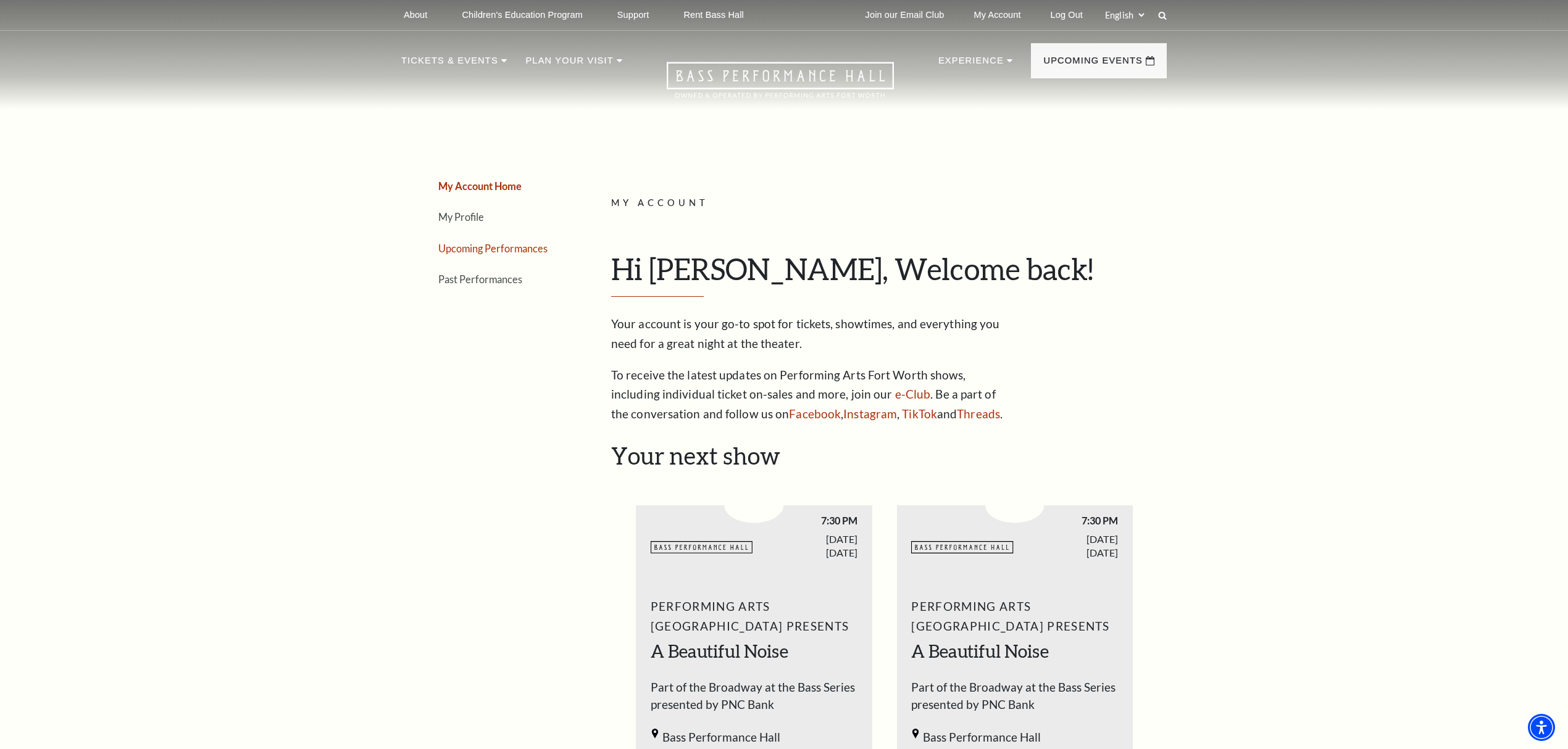
click at [510, 250] on link "Upcoming Performances" at bounding box center [492, 248] width 109 height 12
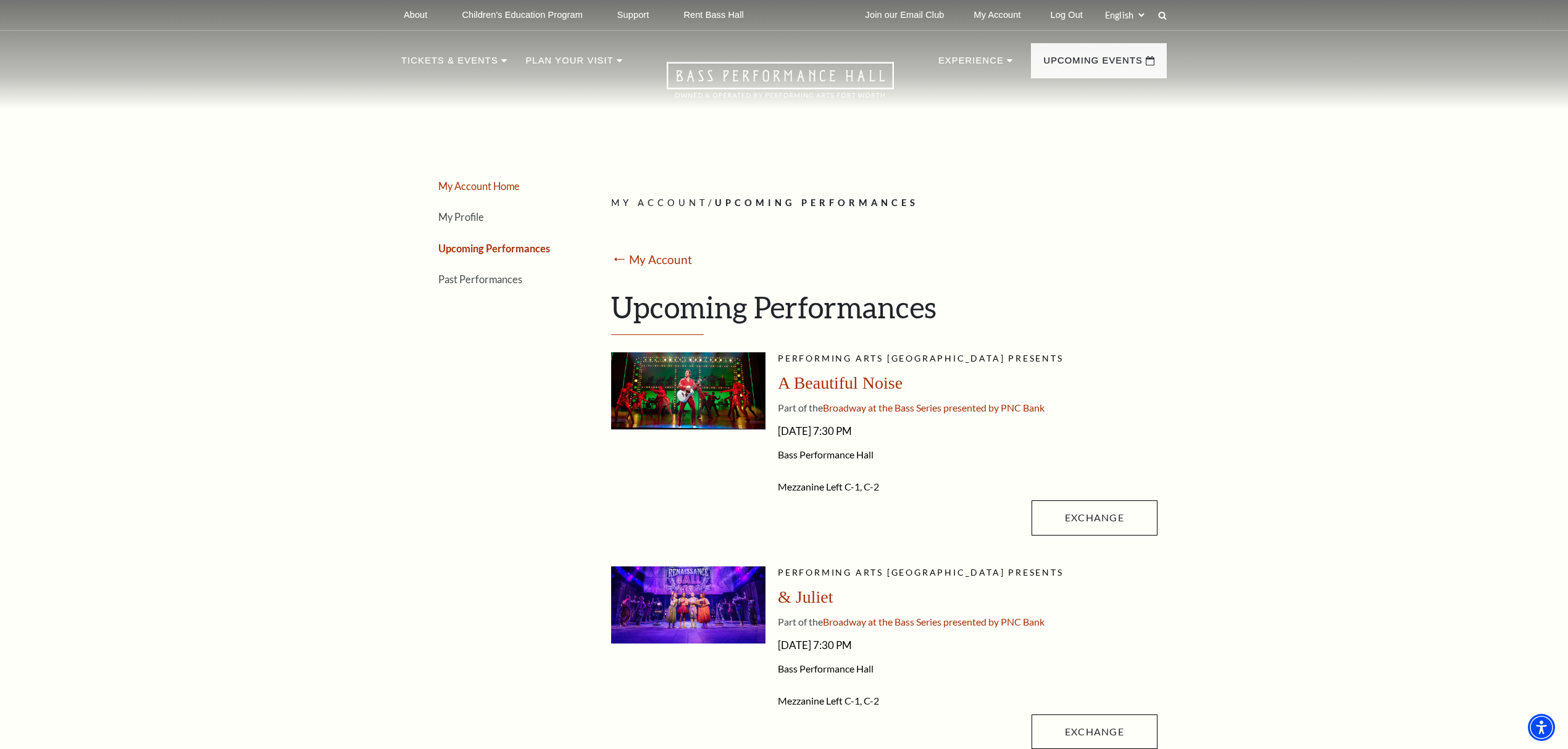
click at [469, 185] on link "My Account Home" at bounding box center [478, 185] width 82 height 12
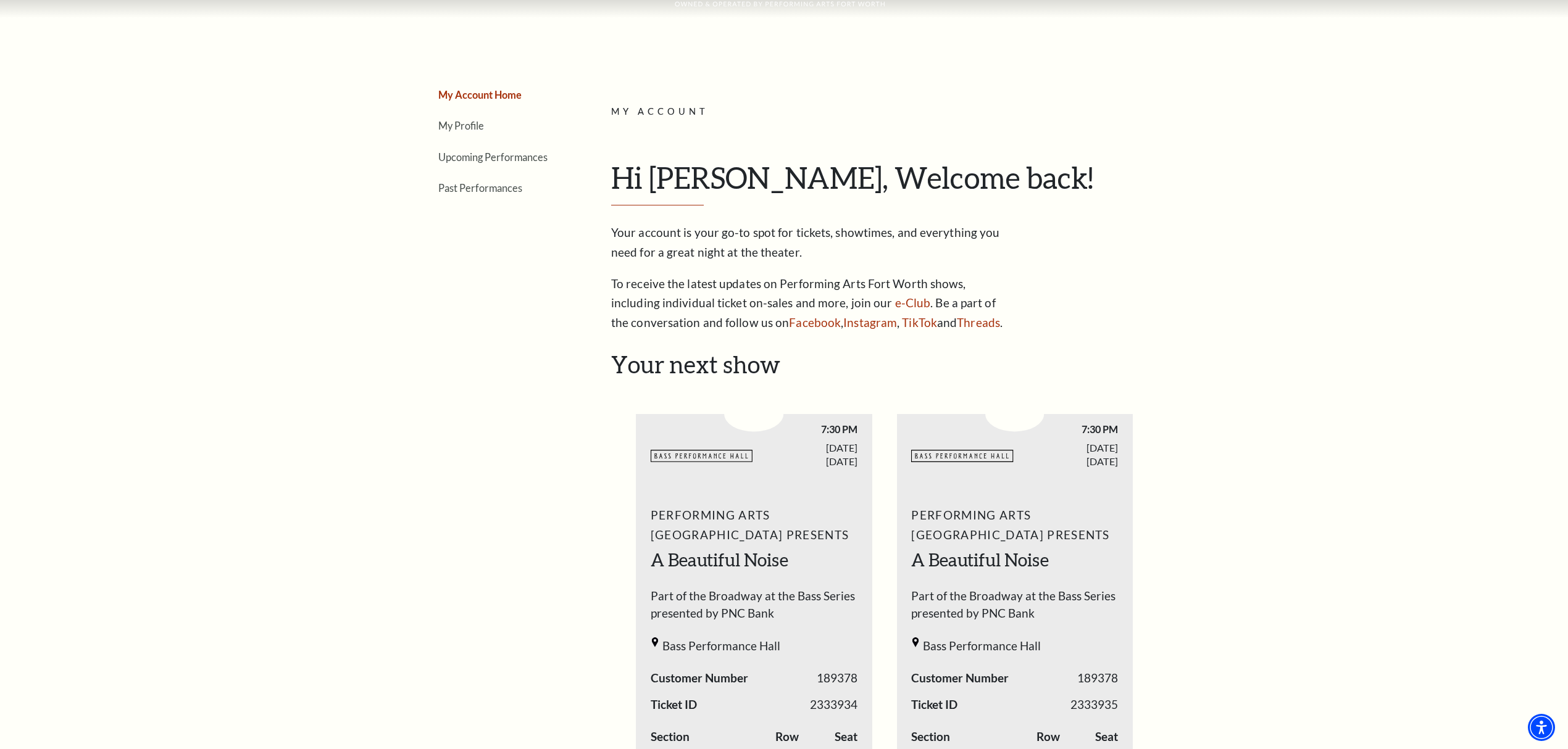
scroll to position [21, 0]
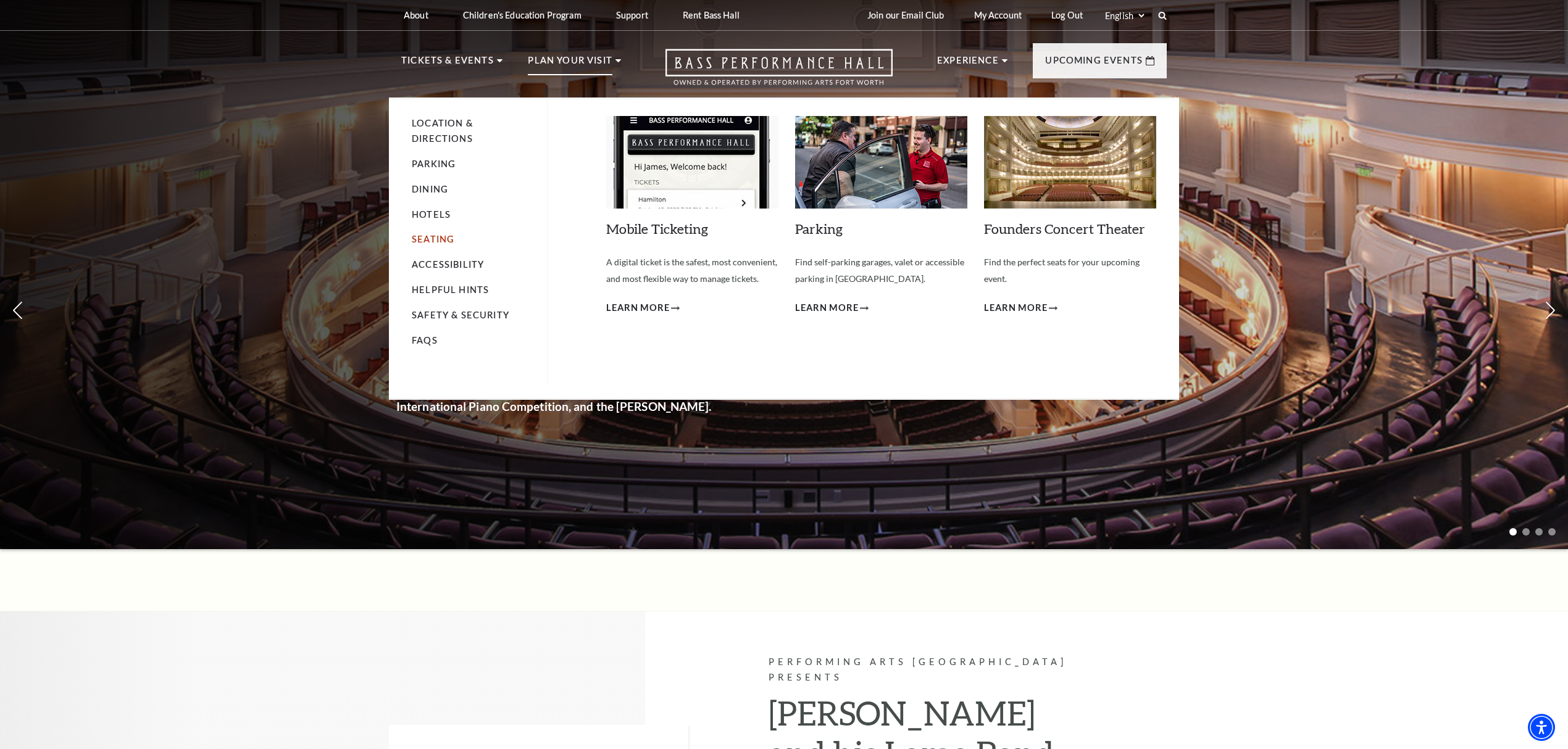
click at [431, 237] on link "Seating" at bounding box center [432, 239] width 42 height 10
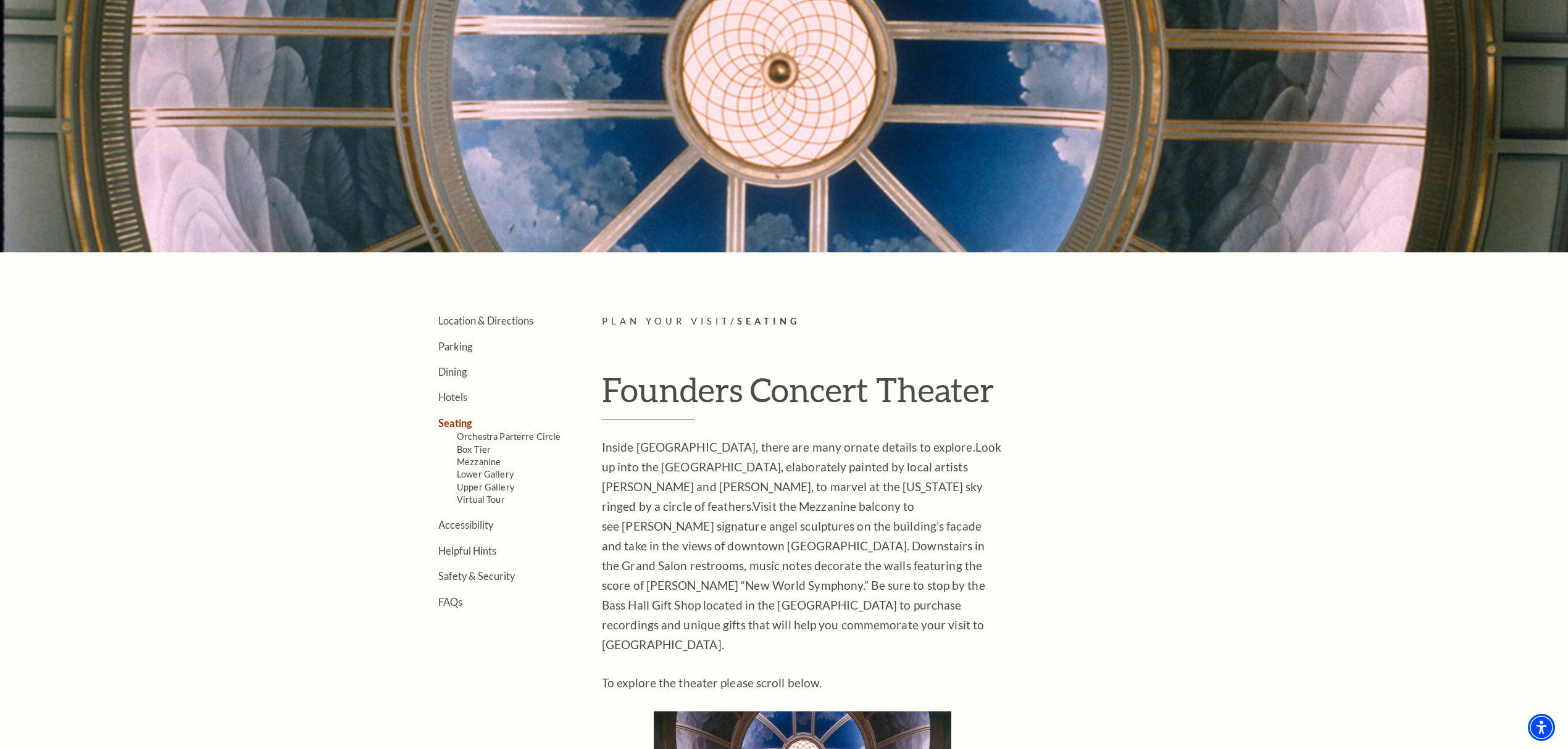
scroll to position [164, 0]
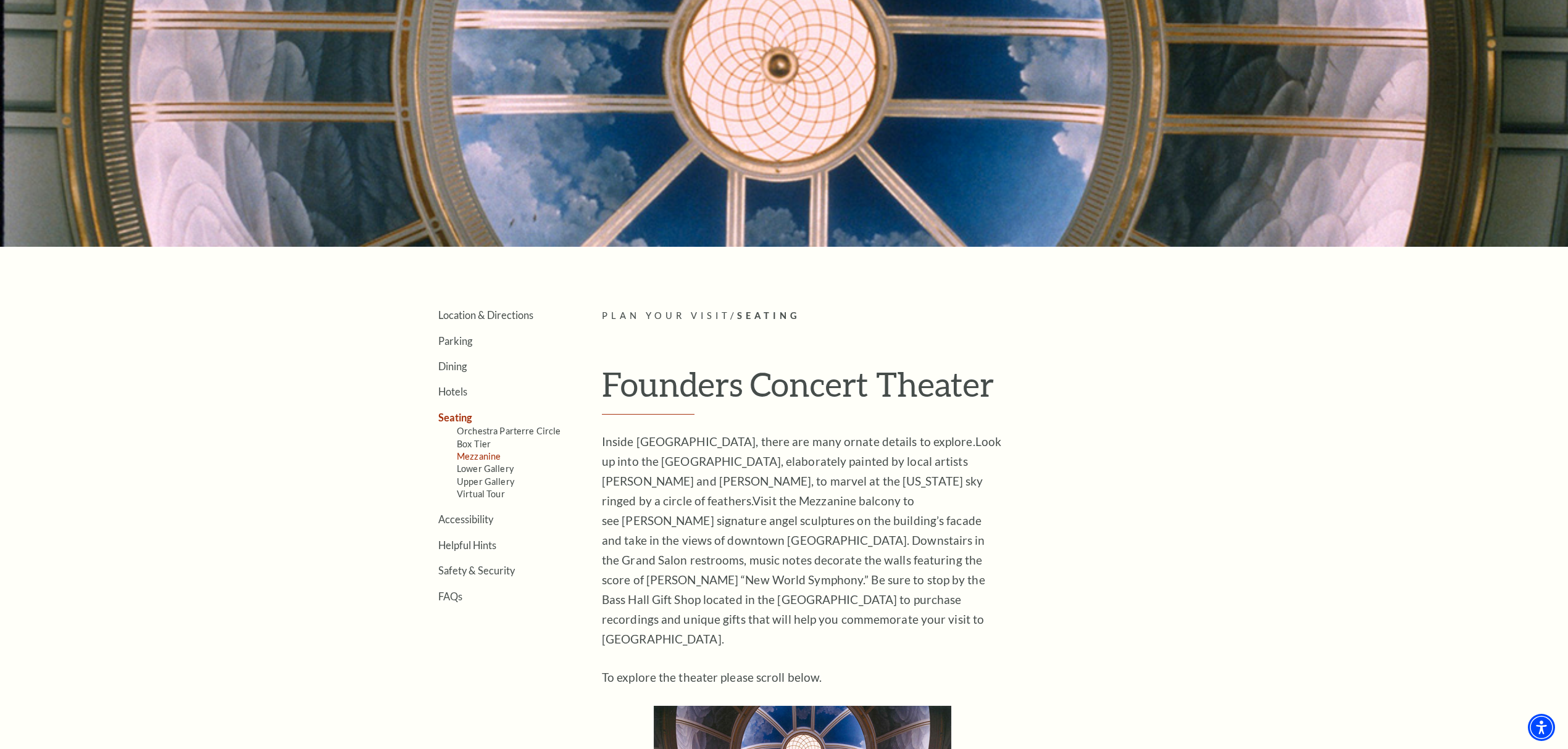
click at [463, 454] on link "Mezzanine" at bounding box center [479, 455] width 44 height 10
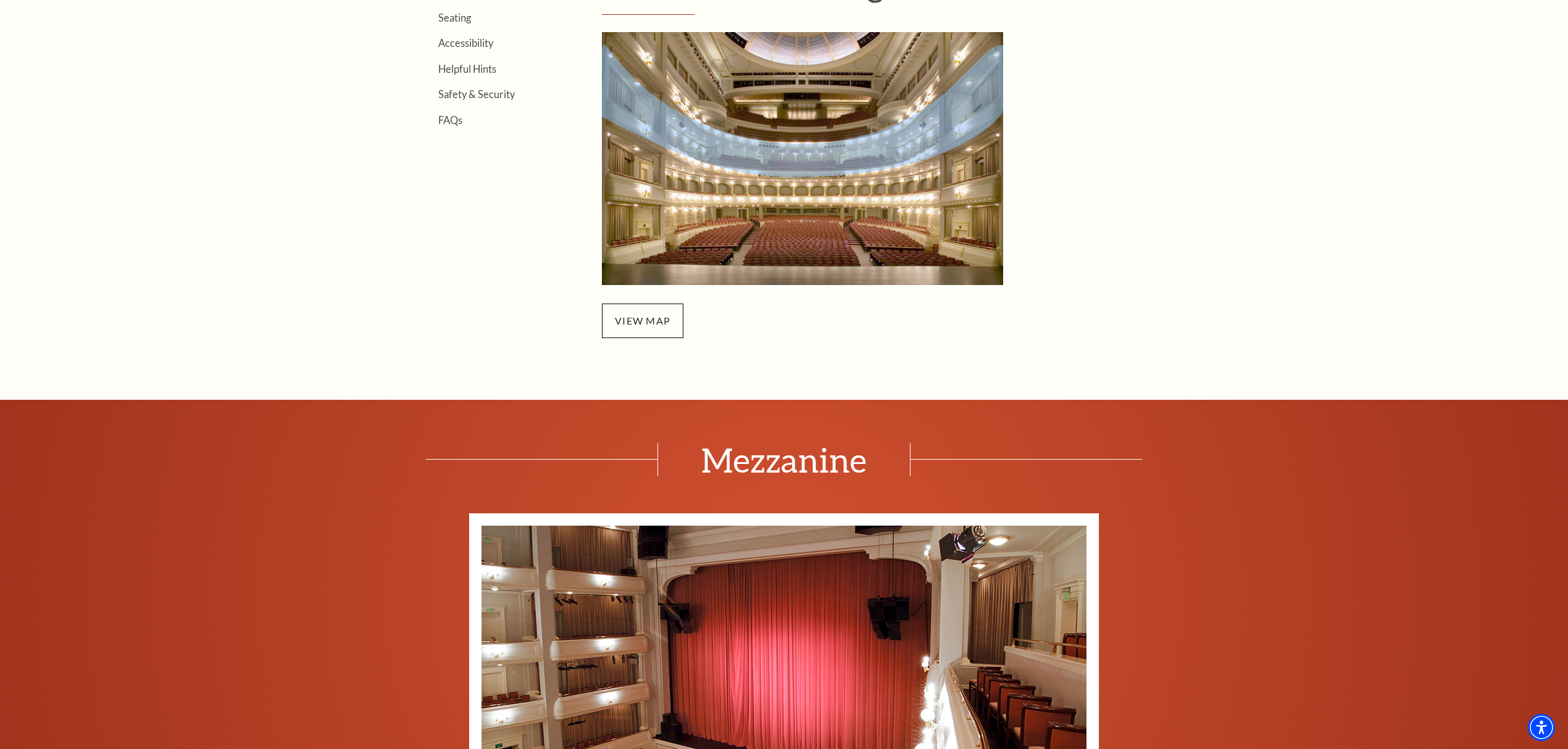
scroll to position [576, 0]
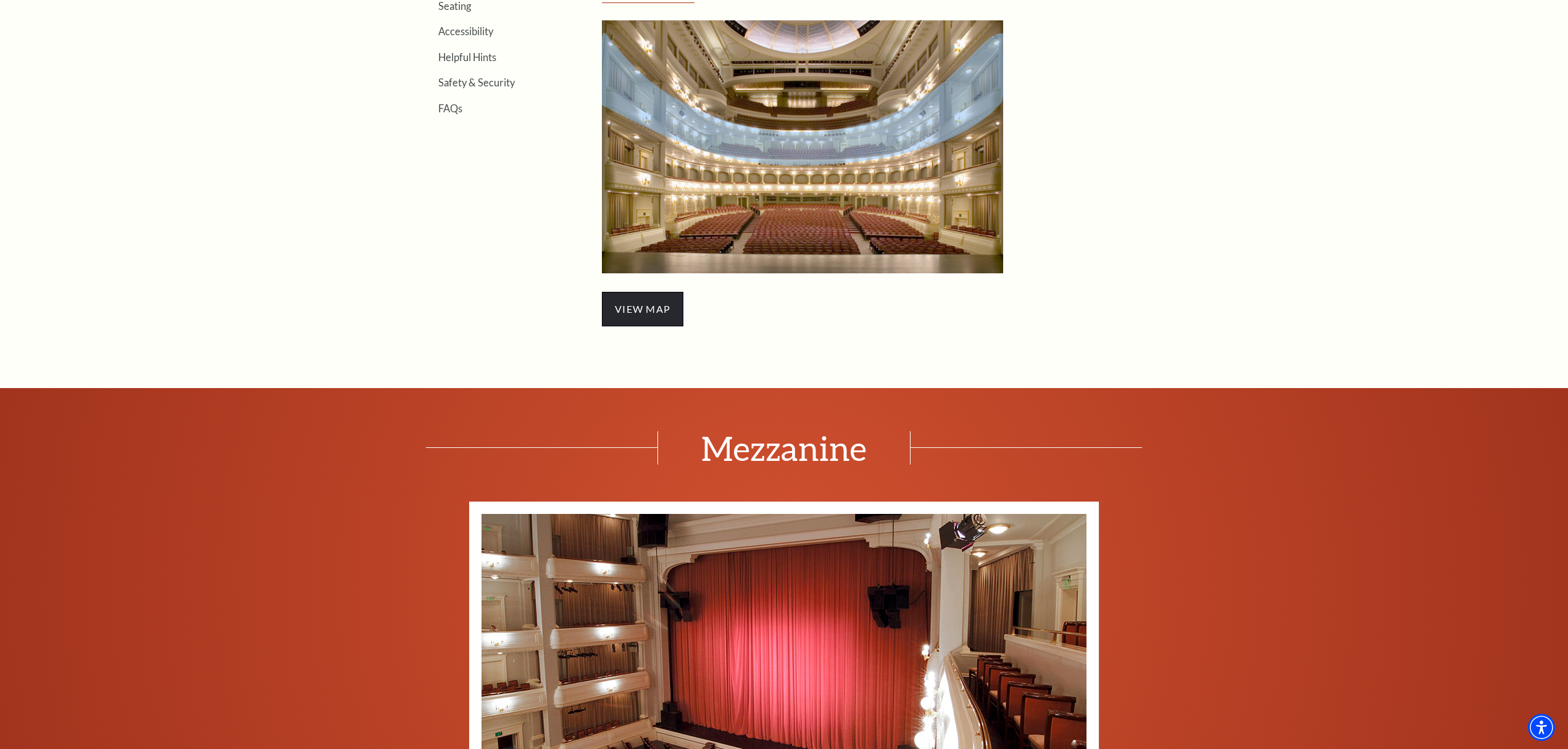
click at [632, 304] on span "view map" at bounding box center [643, 309] width 82 height 35
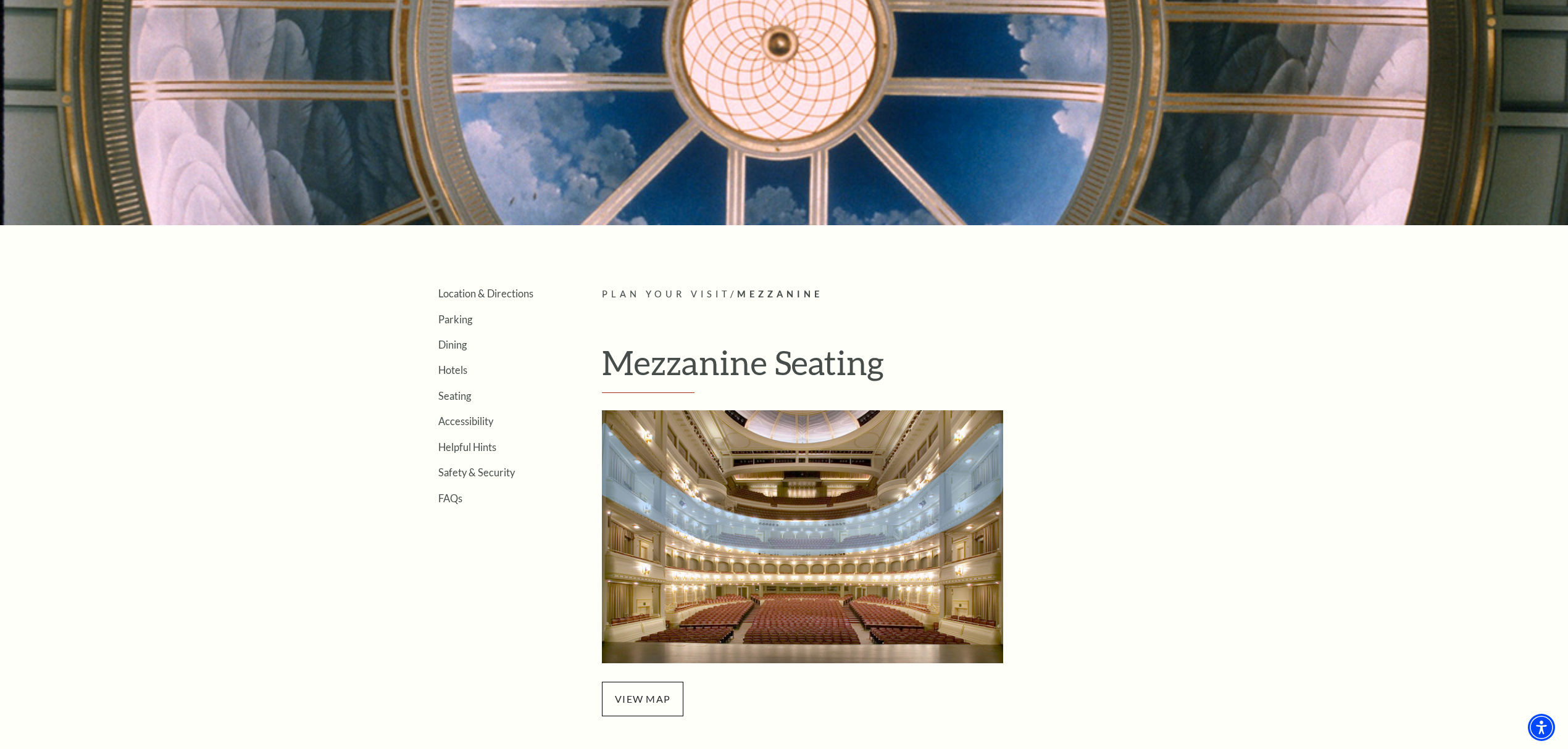
scroll to position [164, 0]
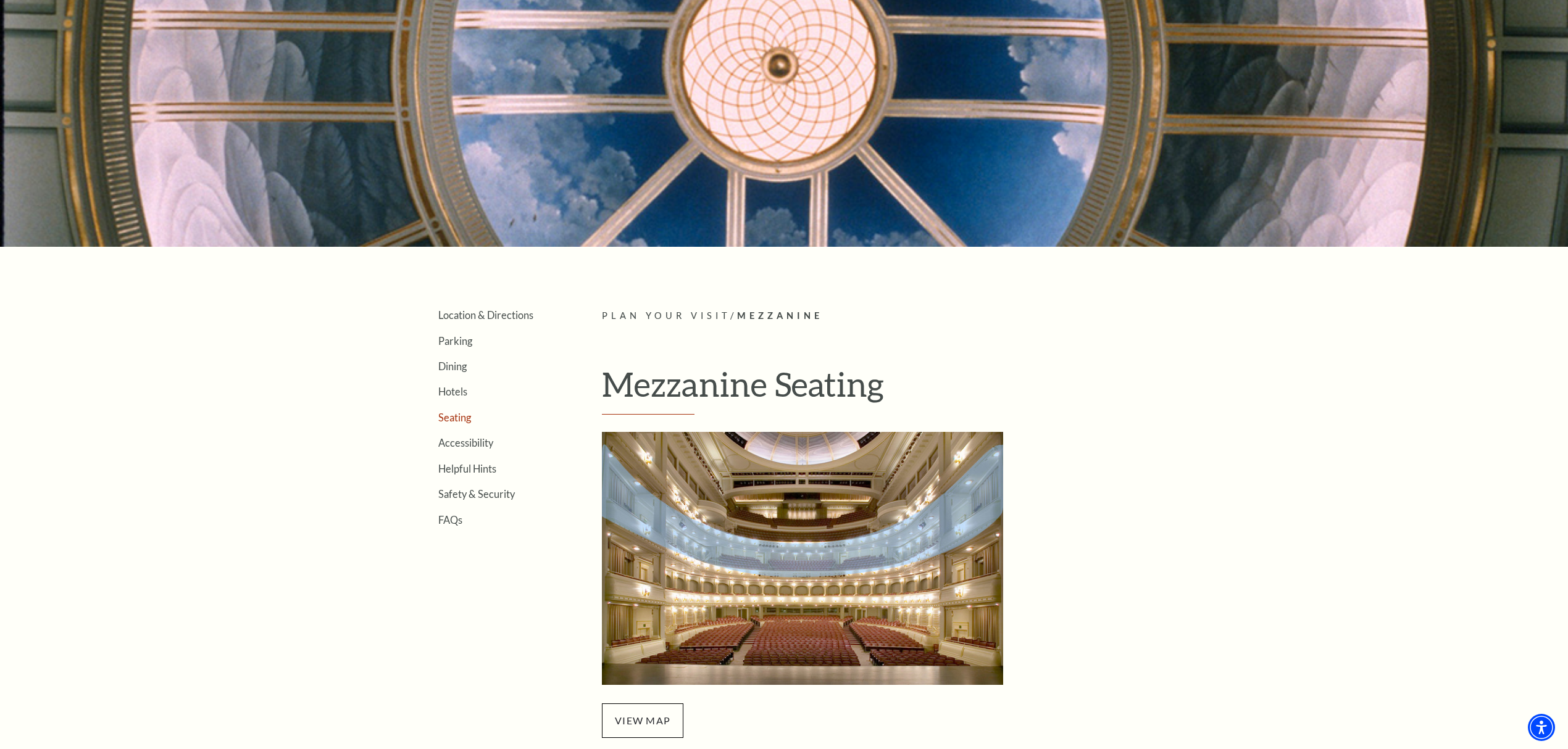
click at [459, 419] on link "Seating" at bounding box center [454, 417] width 33 height 12
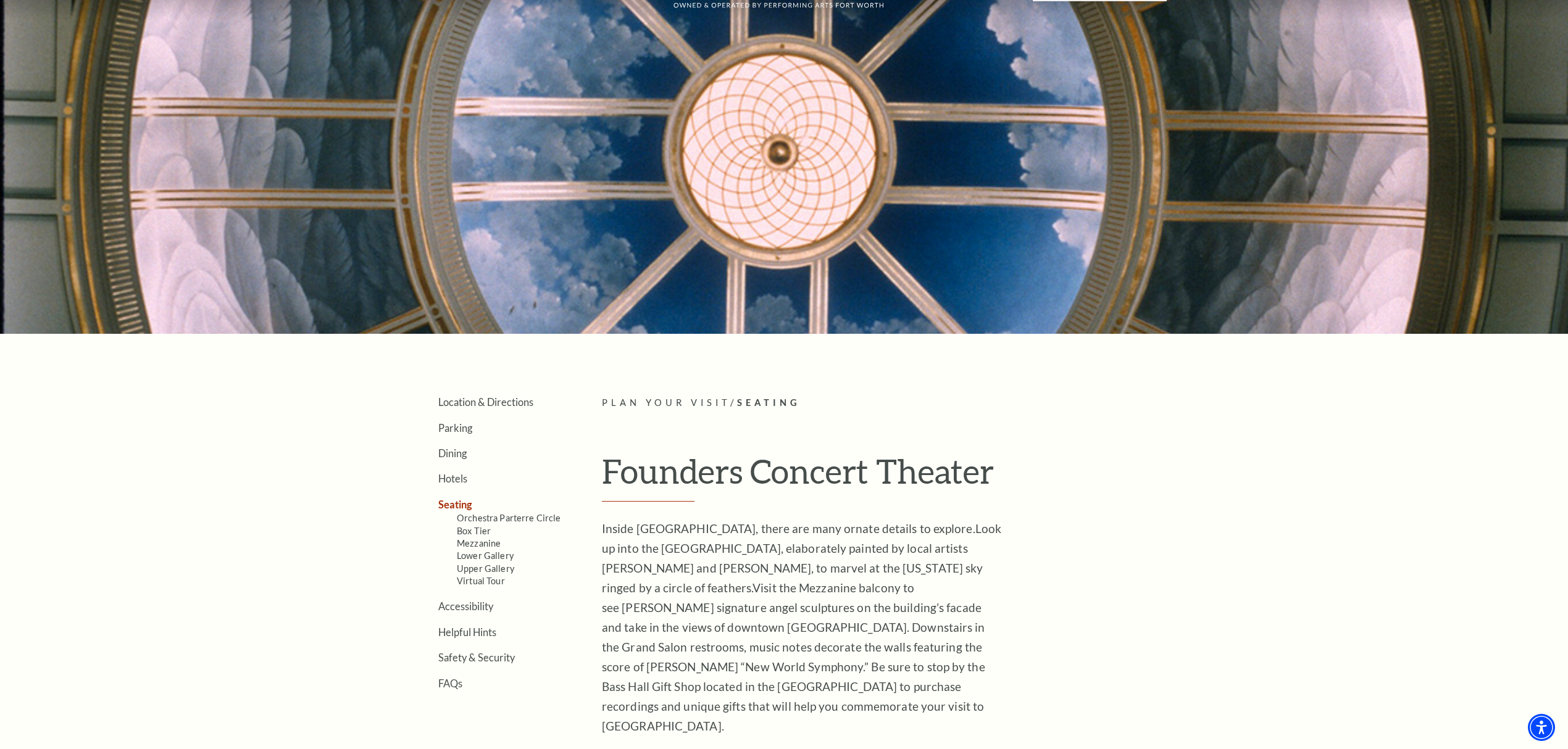
scroll to position [164, 0]
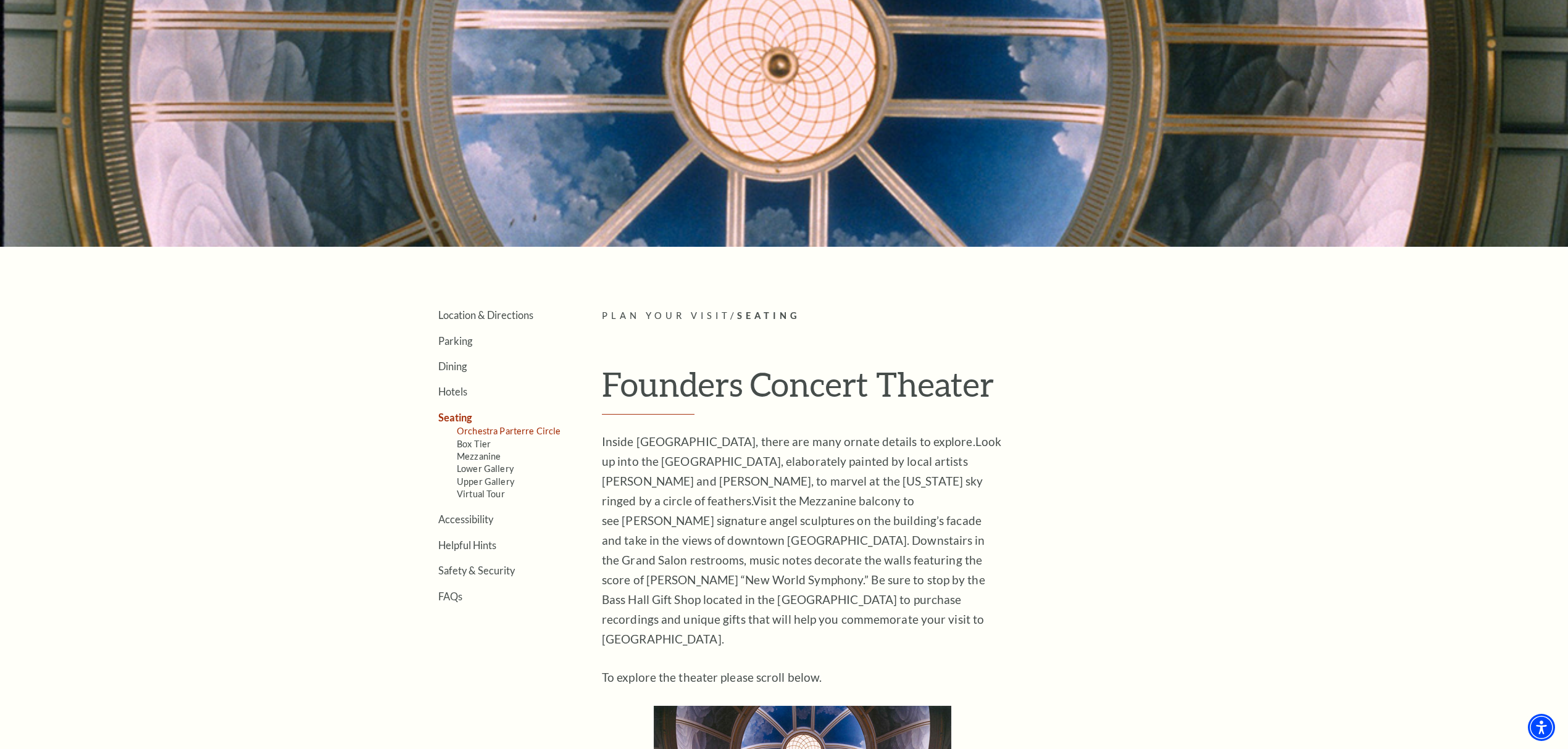
click at [511, 430] on link "Orchestra Parterre Circle" at bounding box center [510, 430] width 105 height 10
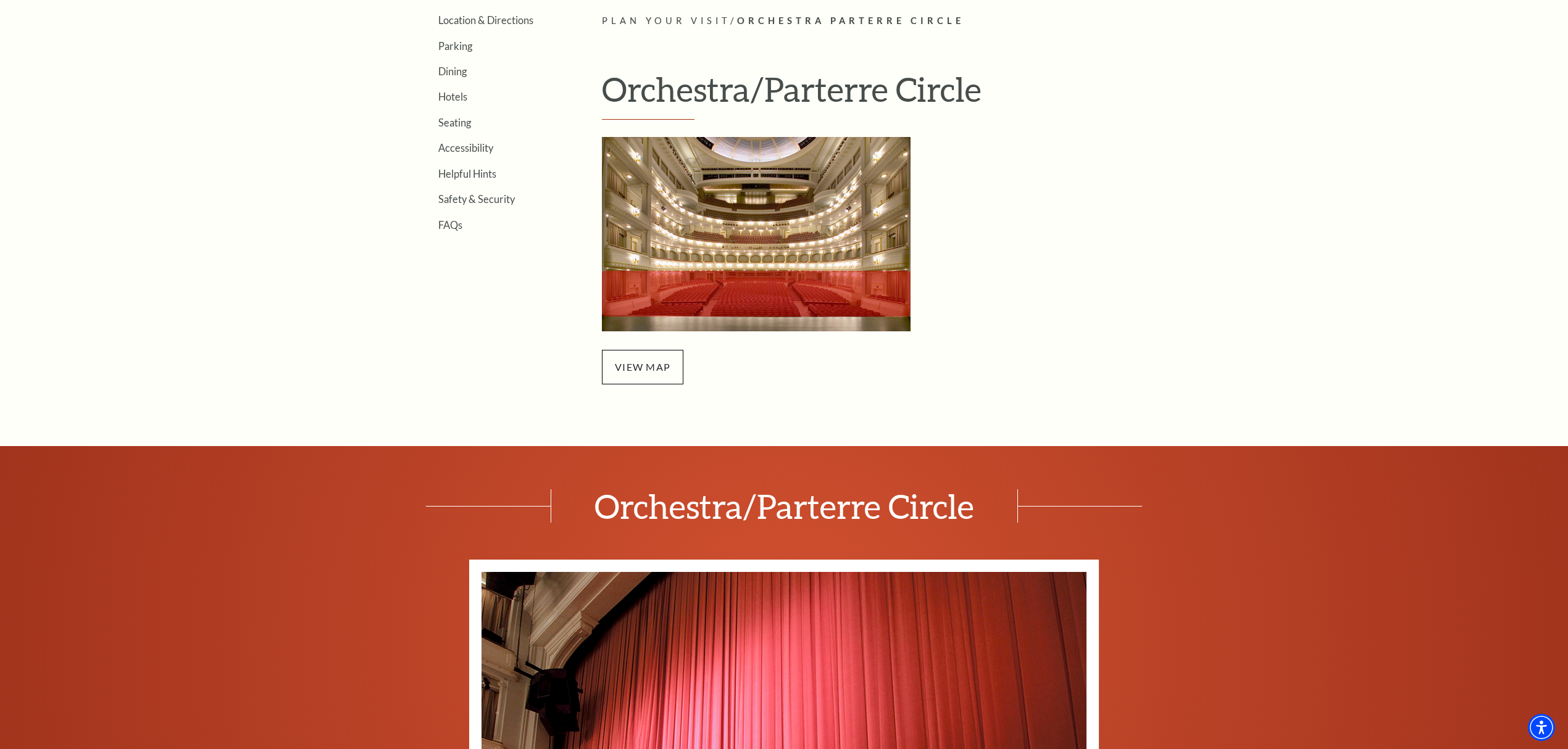
scroll to position [494, 0]
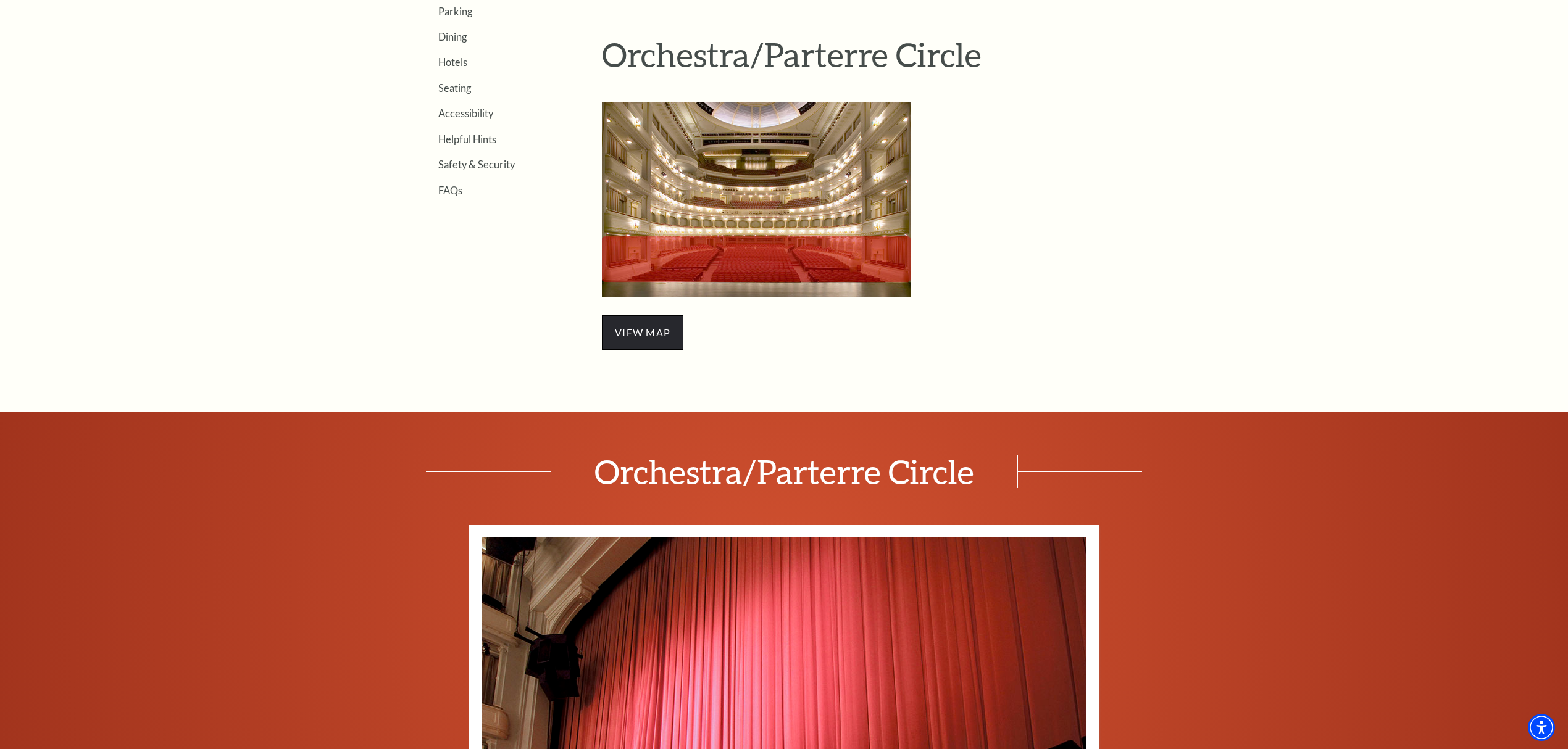
click at [645, 336] on span "view map" at bounding box center [643, 333] width 82 height 35
